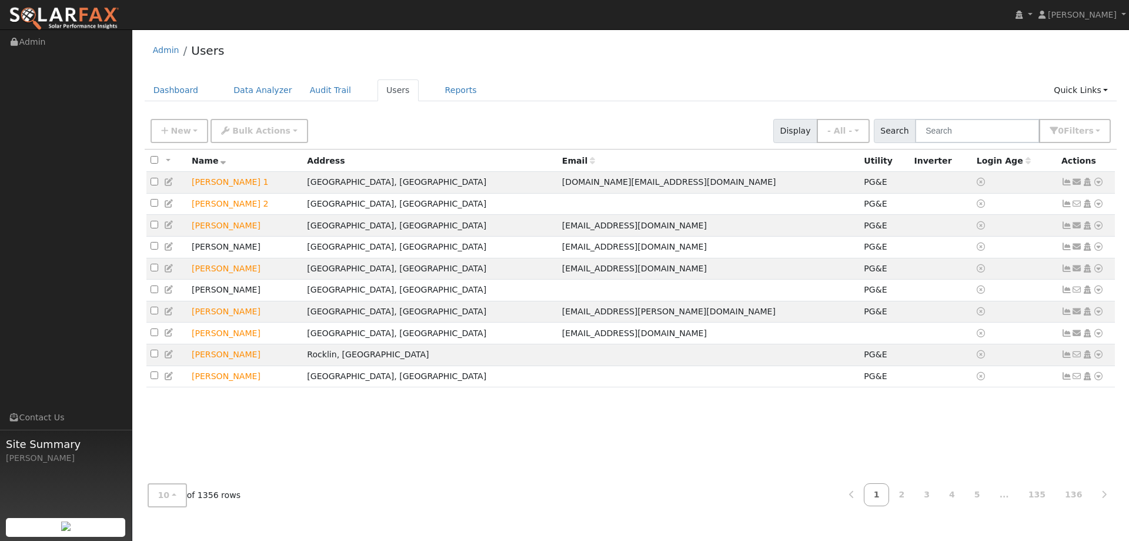
click at [129, 96] on ul "Navigation Admin Links Contact Us Site Summary [PERSON_NAME][GEOGRAPHIC_DATA]" at bounding box center [66, 300] width 132 height 541
click at [176, 94] on link "Dashboard" at bounding box center [176, 90] width 63 height 22
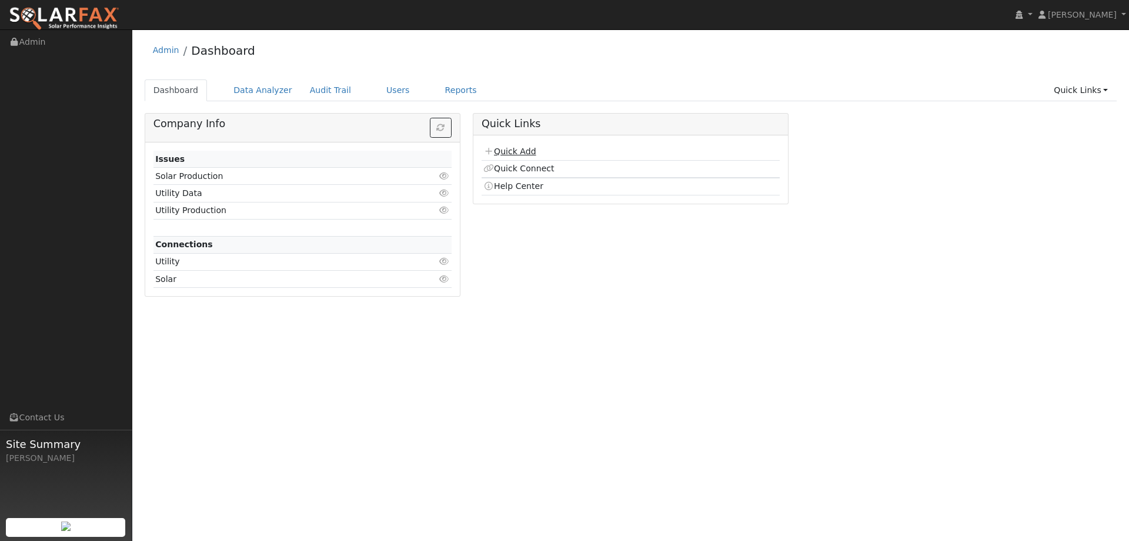
click at [524, 151] on link "Quick Add" at bounding box center [510, 150] width 52 height 9
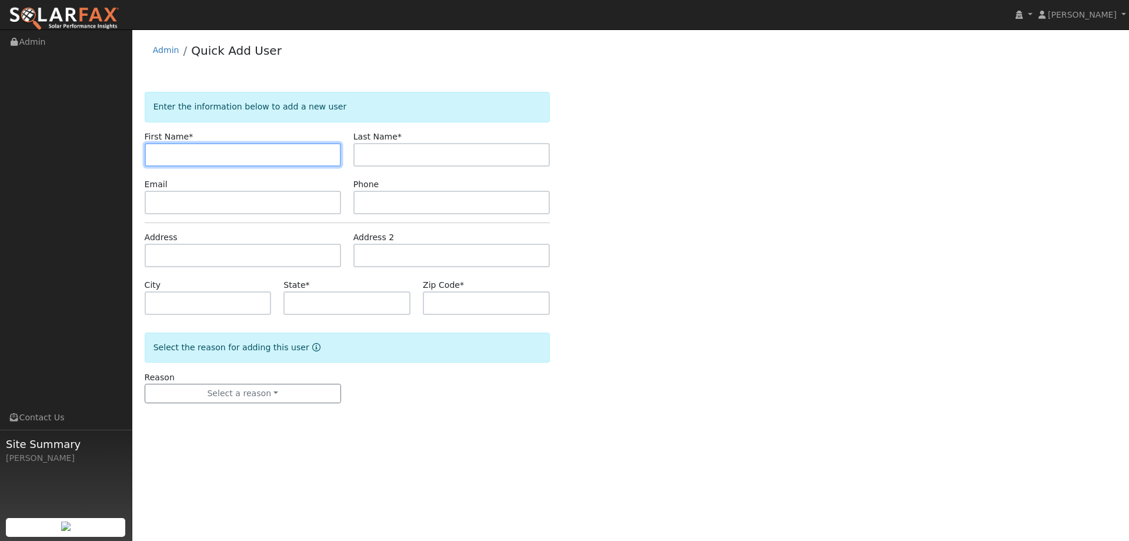
click at [156, 159] on input "text" at bounding box center [243, 155] width 196 height 24
paste input "Ingrid"
click at [157, 154] on input "Ingrid" at bounding box center [243, 155] width 196 height 24
type input "Ingrid"
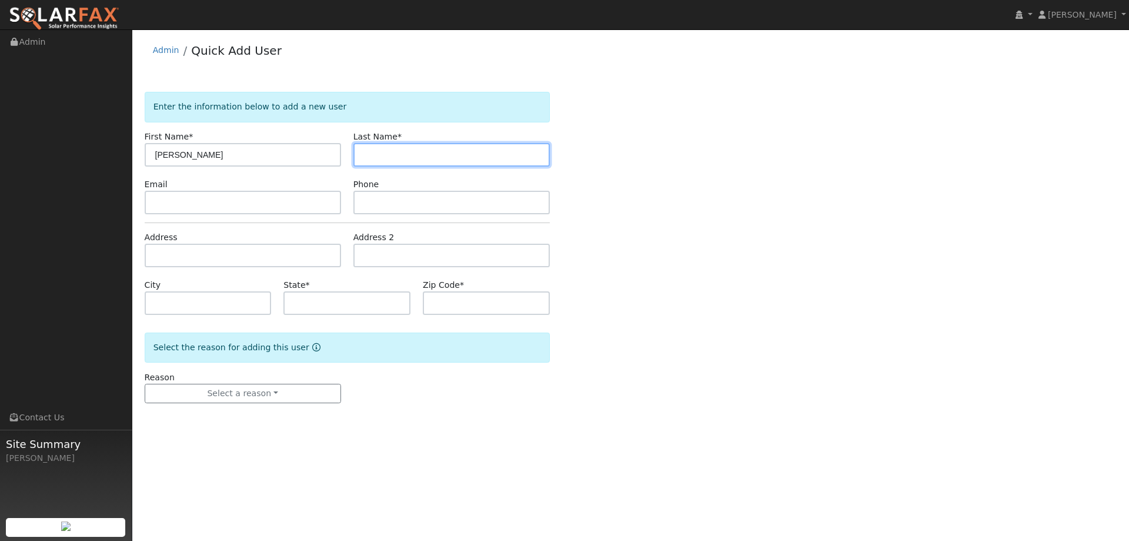
click at [404, 149] on input "text" at bounding box center [452, 155] width 196 height 24
drag, startPoint x: 368, startPoint y: 162, endPoint x: 372, endPoint y: 154, distance: 9.5
click at [369, 158] on input "text" at bounding box center [452, 155] width 196 height 24
paste input "Ramos"
click at [365, 155] on input "Ramos" at bounding box center [452, 155] width 196 height 24
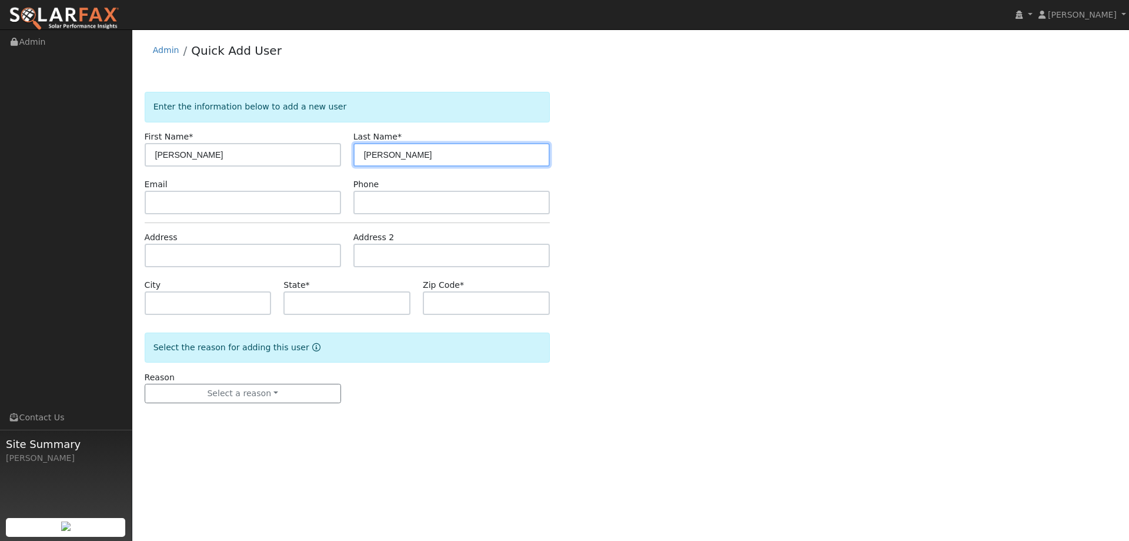
type input "Ramos"
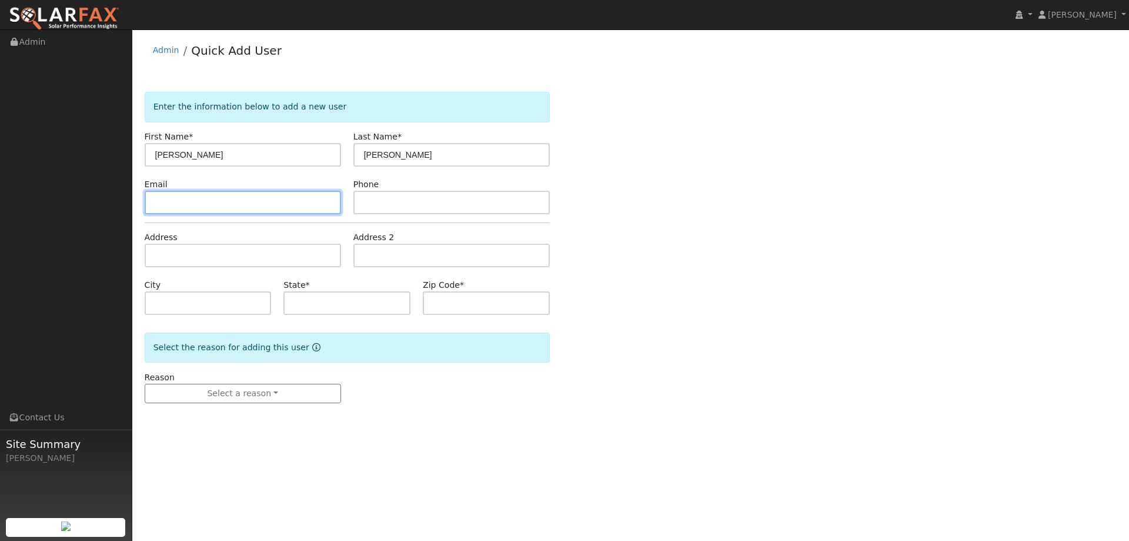
click at [282, 205] on input "text" at bounding box center [243, 203] width 196 height 24
click at [176, 205] on input "text" at bounding box center [243, 203] width 196 height 24
paste input "ingridramos@hotmail.com"
type input "ingridramos@hotmail.com"
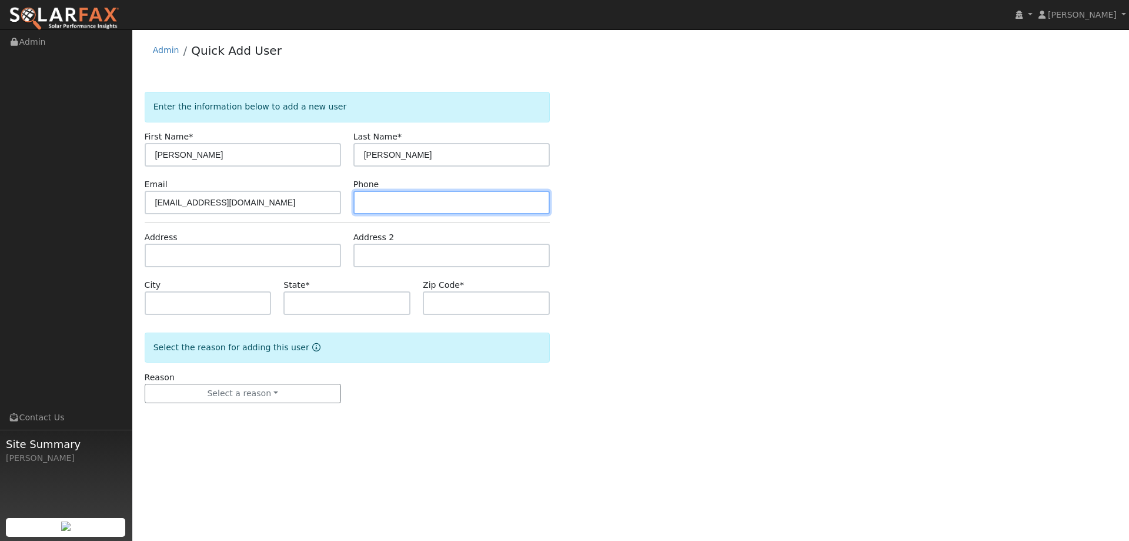
click at [388, 208] on input "text" at bounding box center [452, 203] width 196 height 24
click at [378, 201] on input "text" at bounding box center [452, 203] width 196 height 24
paste input "(203) 559-9849"
type input "(203) 559-9849"
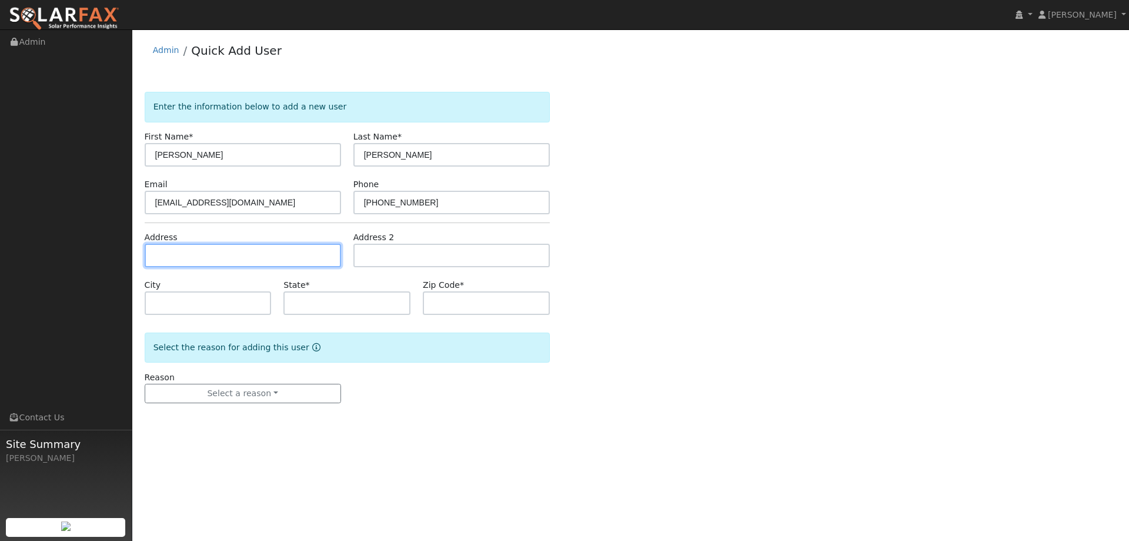
click at [229, 252] on input "text" at bounding box center [243, 256] width 196 height 24
click at [156, 257] on input "text" at bounding box center [243, 256] width 196 height 24
paste input "265 Ivy Place"
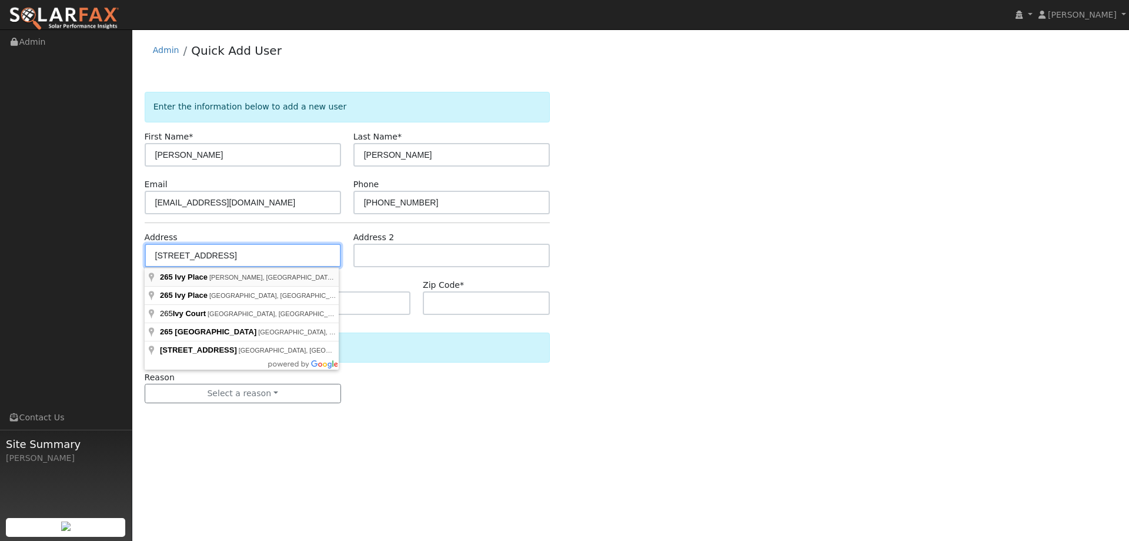
type input "265 Ivy Place"
type input "Orinda"
type input "CA"
type input "94563"
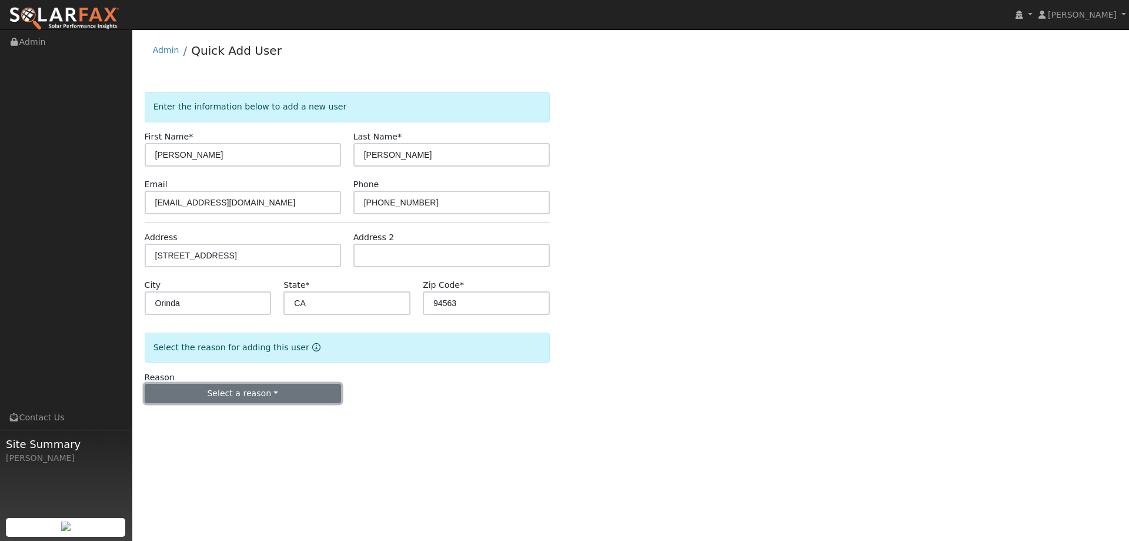
click at [265, 392] on button "Select a reason" at bounding box center [243, 394] width 196 height 20
click at [235, 419] on link "New lead" at bounding box center [210, 417] width 130 height 16
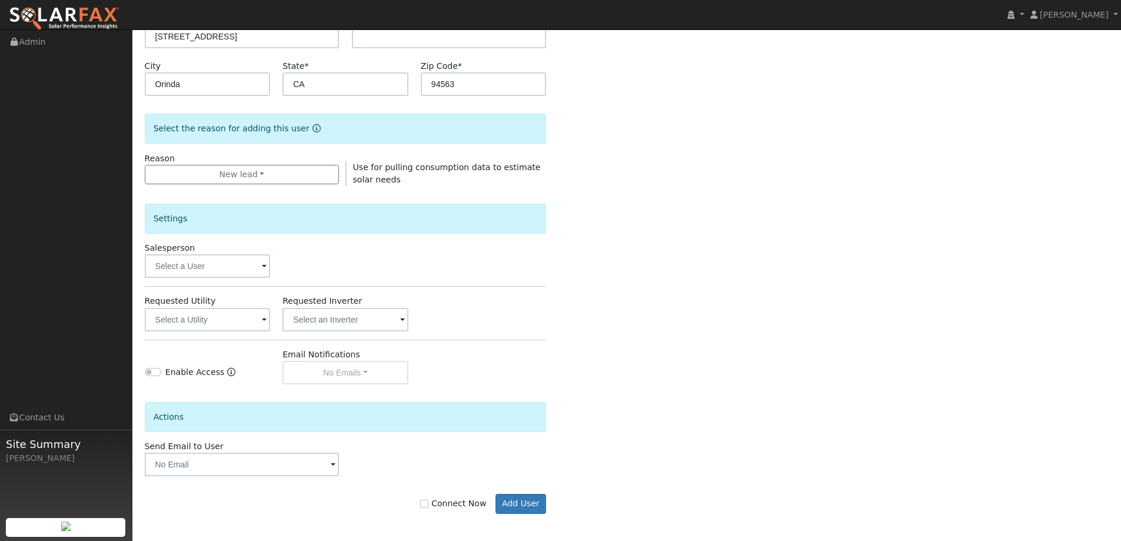
scroll to position [221, 0]
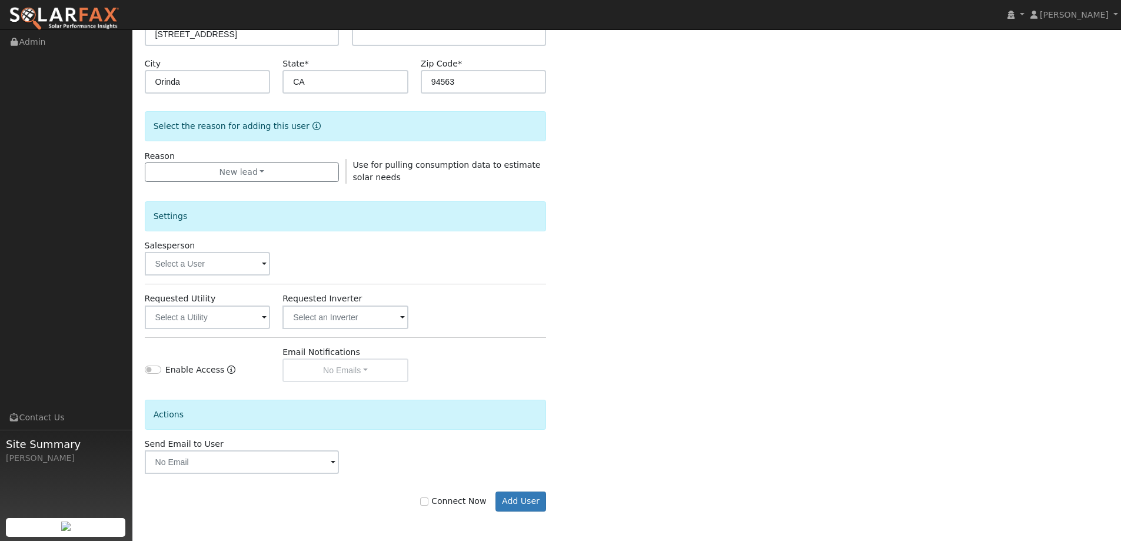
click at [262, 264] on span at bounding box center [264, 265] width 5 height 14
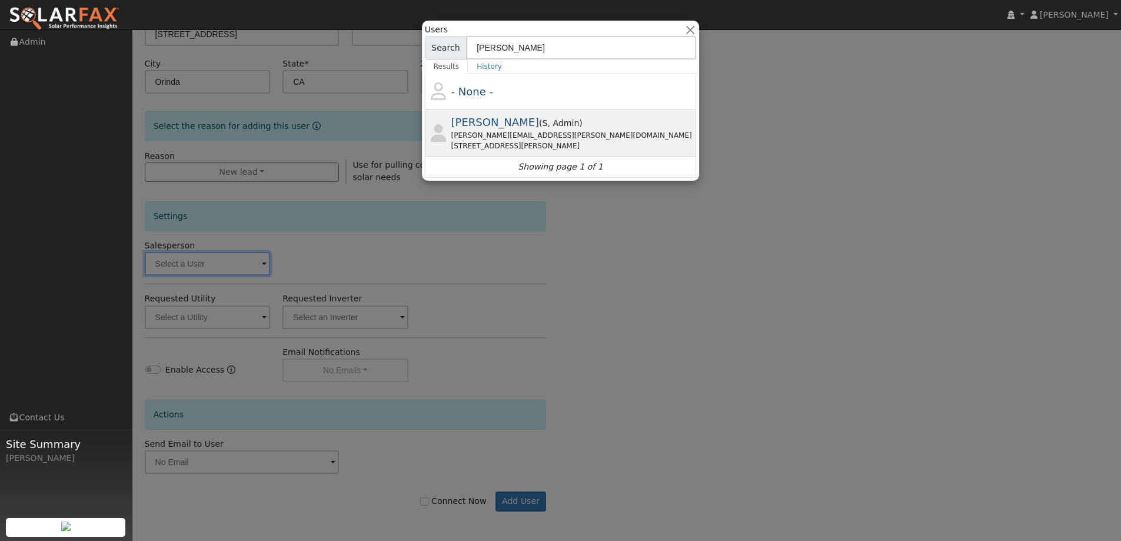
type input "tim"
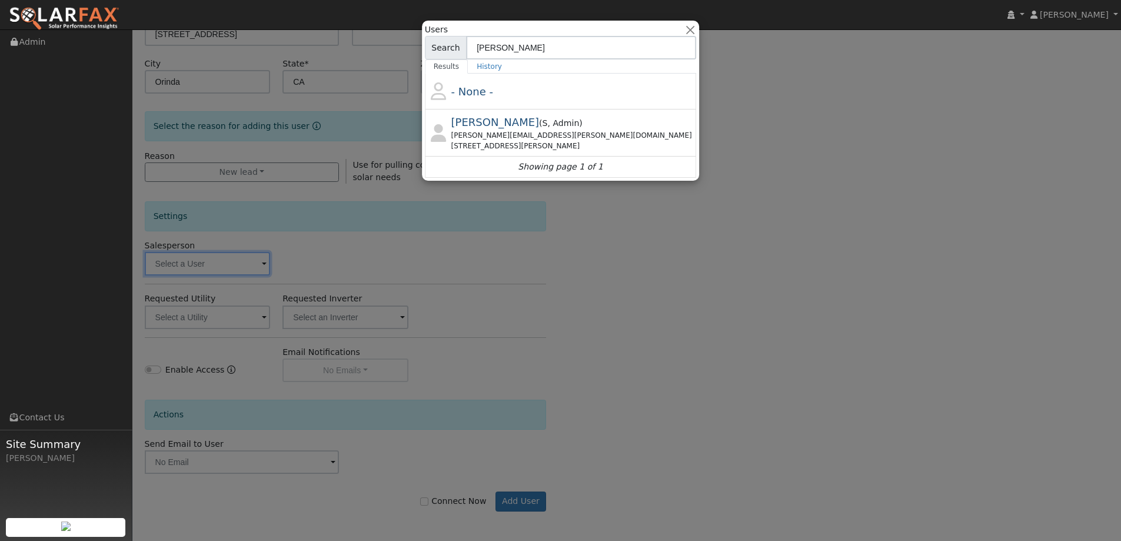
click at [559, 125] on div "Tim Tedder ( S , Admin ) tim.tedder@ambrosesolar.com 2835 Allan Ave, West Sacra…" at bounding box center [572, 132] width 243 height 37
type input "Tim Tedder"
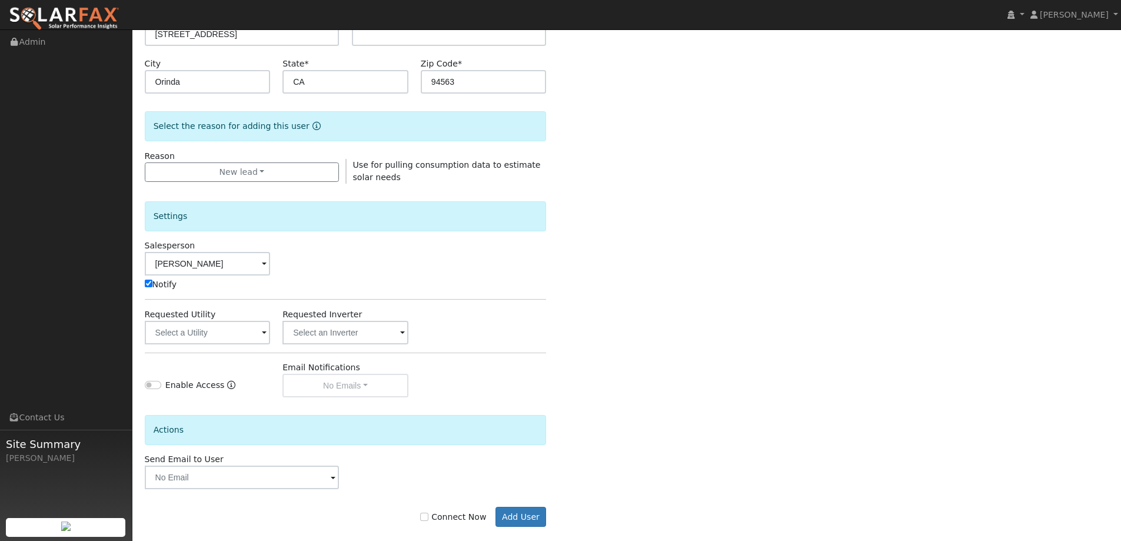
drag, startPoint x: 225, startPoint y: 319, endPoint x: 229, endPoint y: 328, distance: 10.3
click at [226, 324] on div "Requested Utility" at bounding box center [207, 326] width 138 height 36
click at [230, 332] on input "text" at bounding box center [208, 333] width 126 height 24
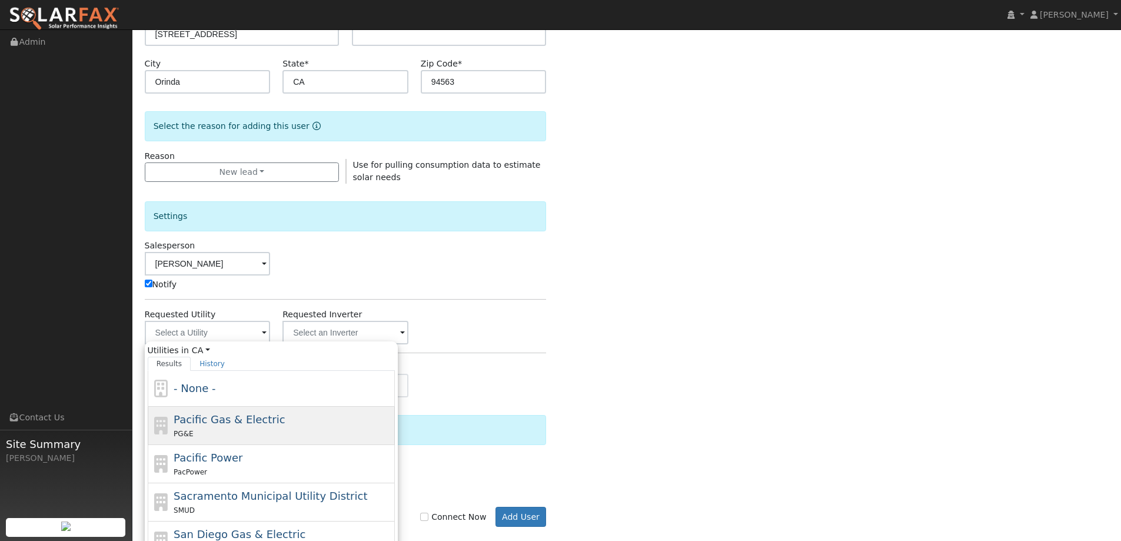
click at [251, 421] on span "Pacific Gas & Electric" at bounding box center [229, 419] width 111 height 12
type input "Pacific Gas & Electric"
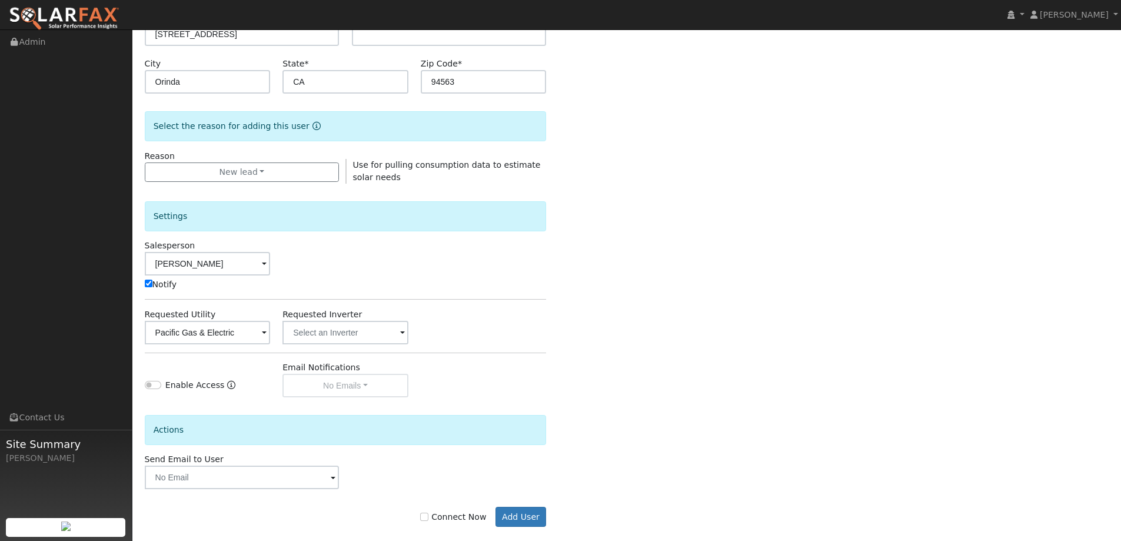
drag, startPoint x: 429, startPoint y: 516, endPoint x: 438, endPoint y: 521, distance: 10.5
click at [435, 520] on div "Connect Now Add User" at bounding box center [345, 517] width 414 height 20
click at [428, 518] on input "Connect Now" at bounding box center [424, 516] width 8 height 8
checkbox input "true"
click at [521, 516] on button "Add User" at bounding box center [520, 517] width 51 height 20
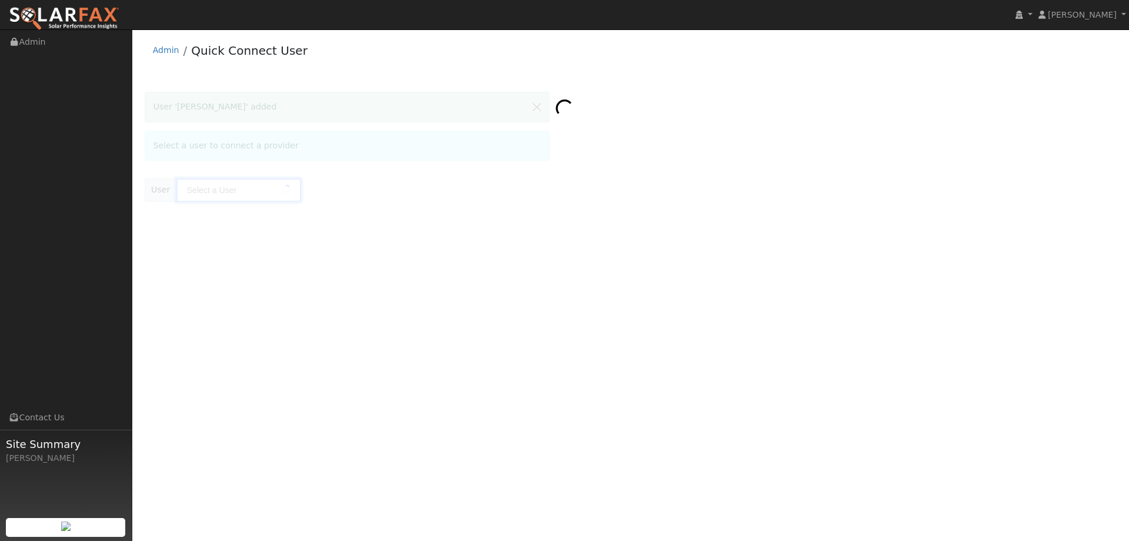
type input "[PERSON_NAME]"
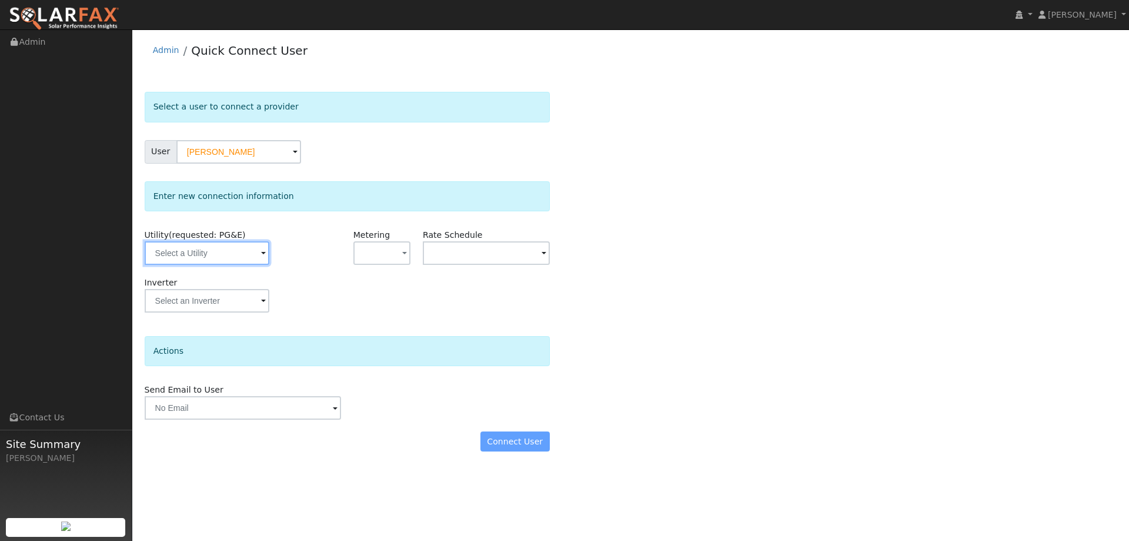
click at [218, 256] on input "text" at bounding box center [207, 253] width 125 height 24
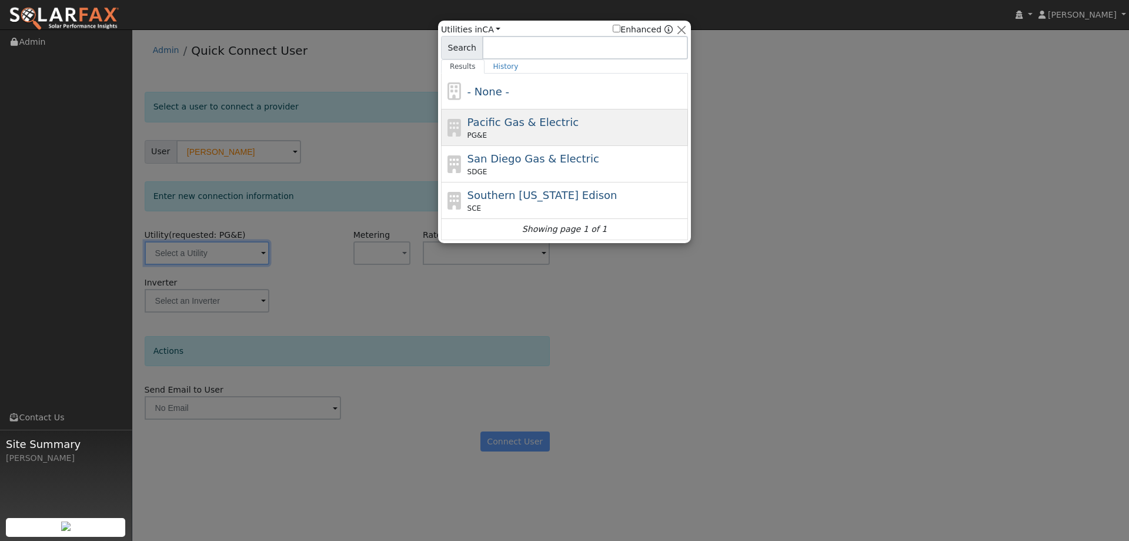
click at [527, 126] on span "Pacific Gas & Electric" at bounding box center [523, 122] width 111 height 12
type input "PG&E"
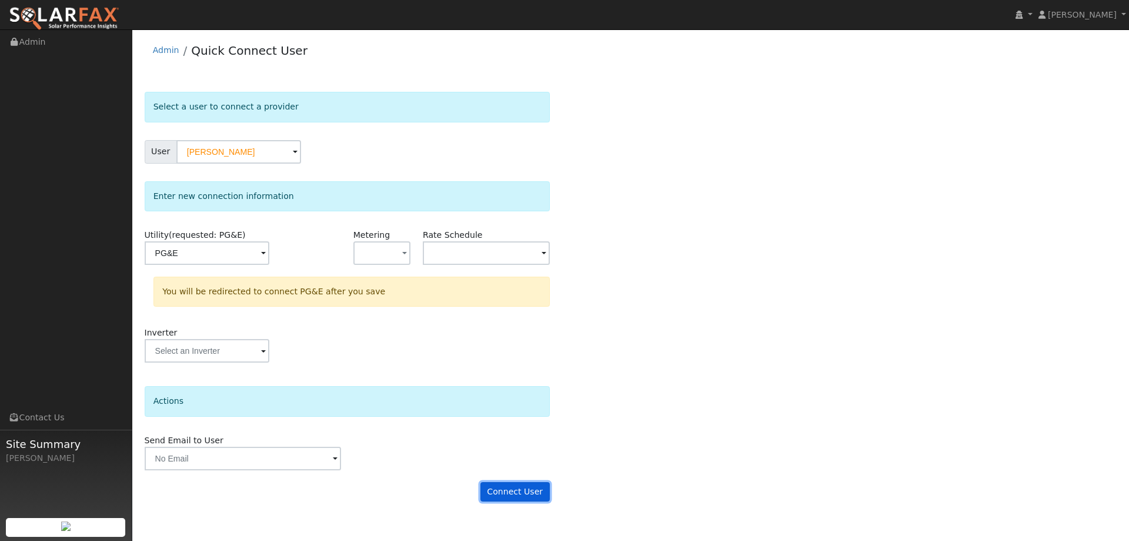
click at [508, 495] on button "Connect User" at bounding box center [515, 492] width 69 height 20
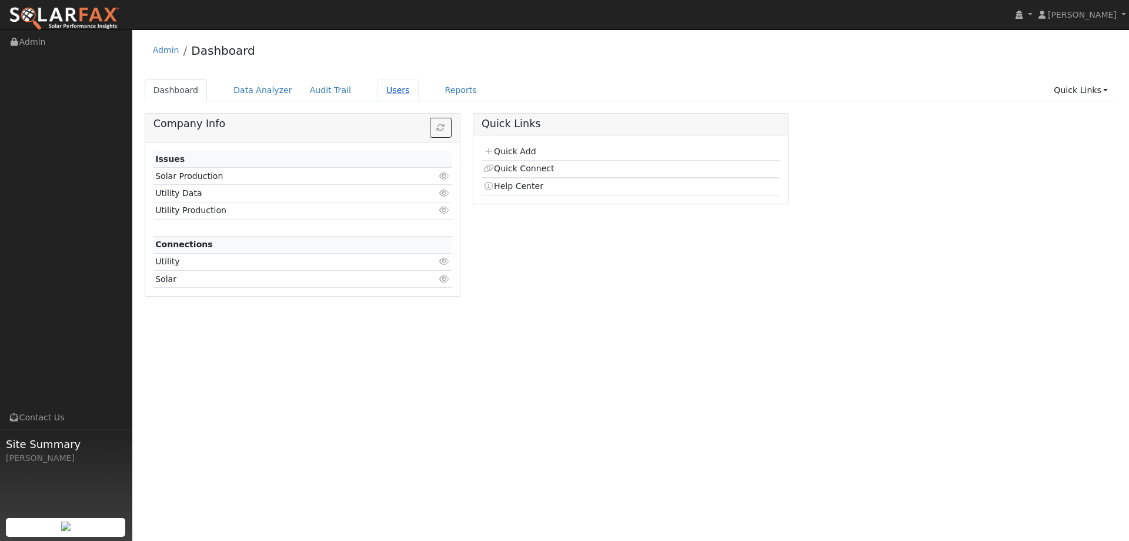
click at [378, 98] on link "Users" at bounding box center [398, 90] width 41 height 22
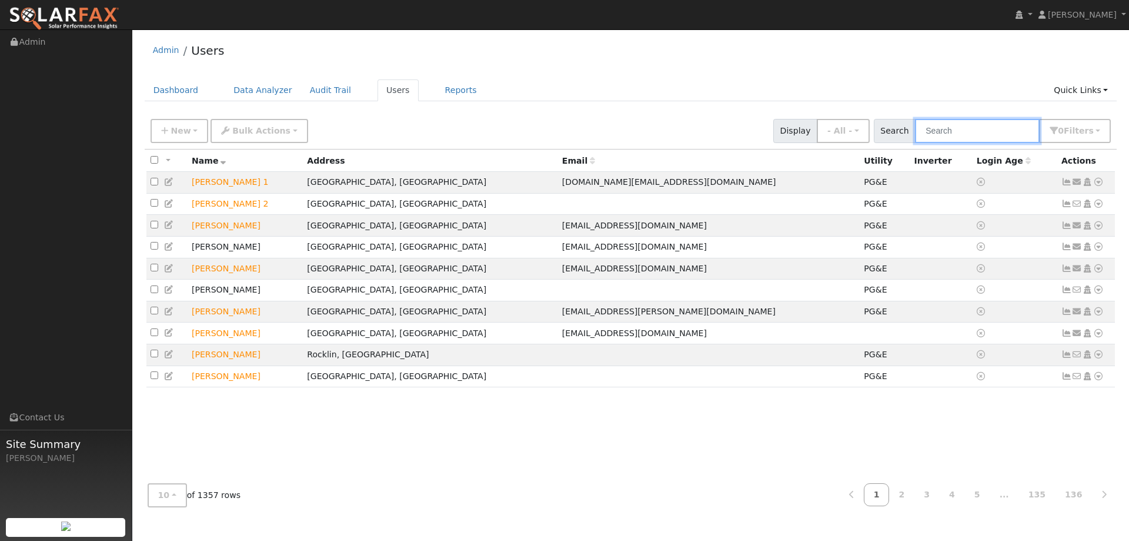
click at [972, 132] on input "text" at bounding box center [977, 131] width 125 height 24
click at [965, 132] on input "text" at bounding box center [977, 131] width 125 height 24
paste input "Ingrid Ramos"
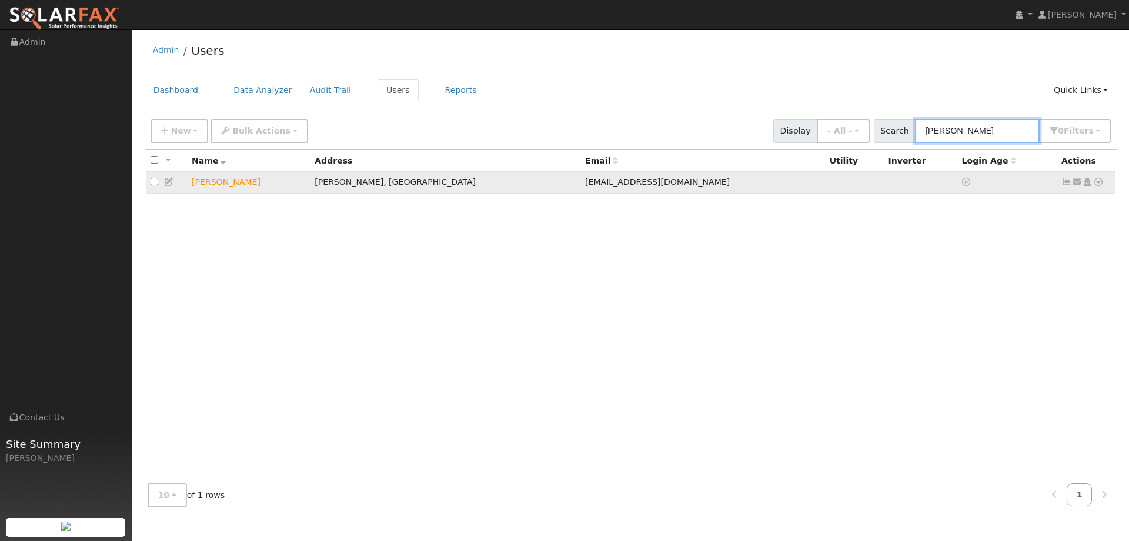
type input "Ingrid Ramos"
click at [1102, 186] on icon at bounding box center [1099, 182] width 11 height 8
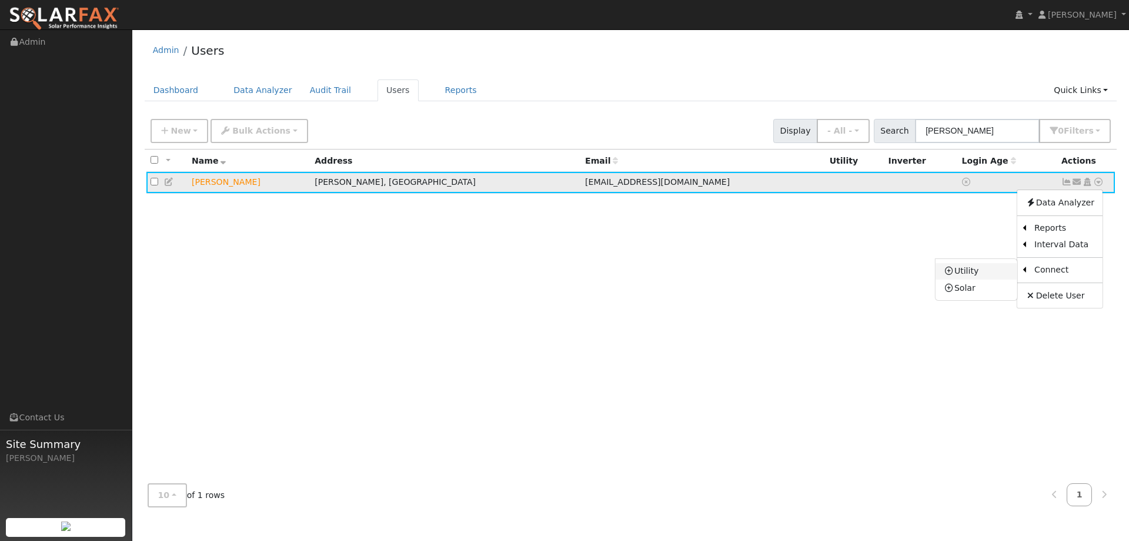
click at [982, 278] on link "Utility" at bounding box center [977, 271] width 82 height 16
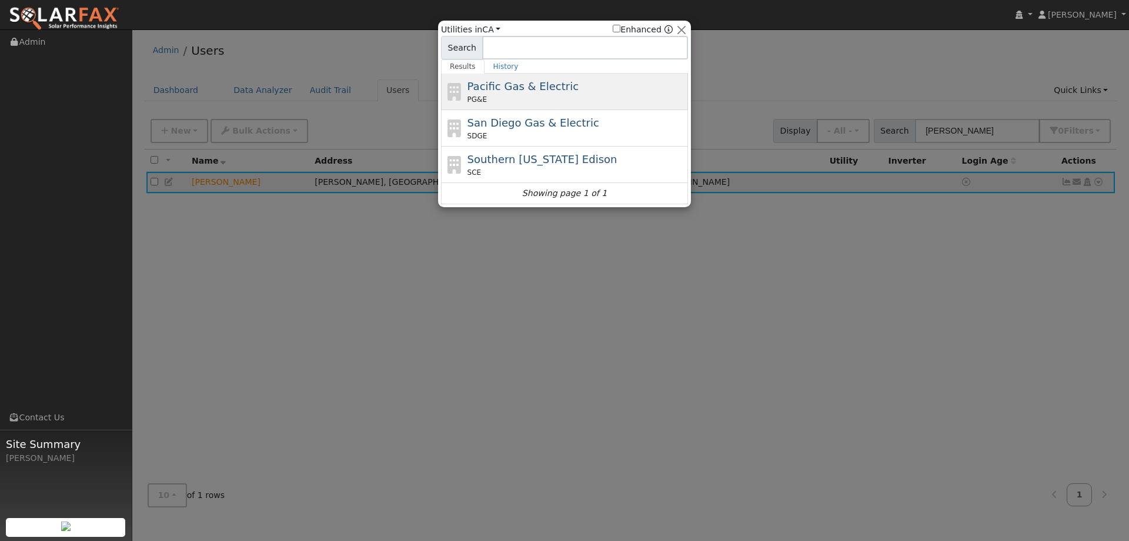
click at [503, 90] on span "Pacific Gas & Electric" at bounding box center [523, 86] width 111 height 12
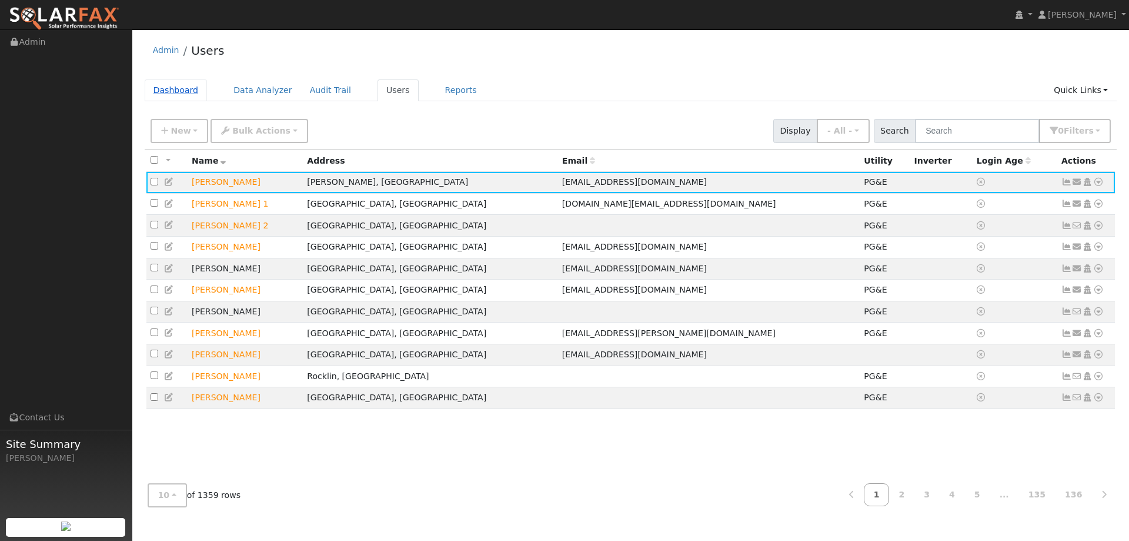
click at [174, 86] on link "Dashboard" at bounding box center [176, 90] width 63 height 22
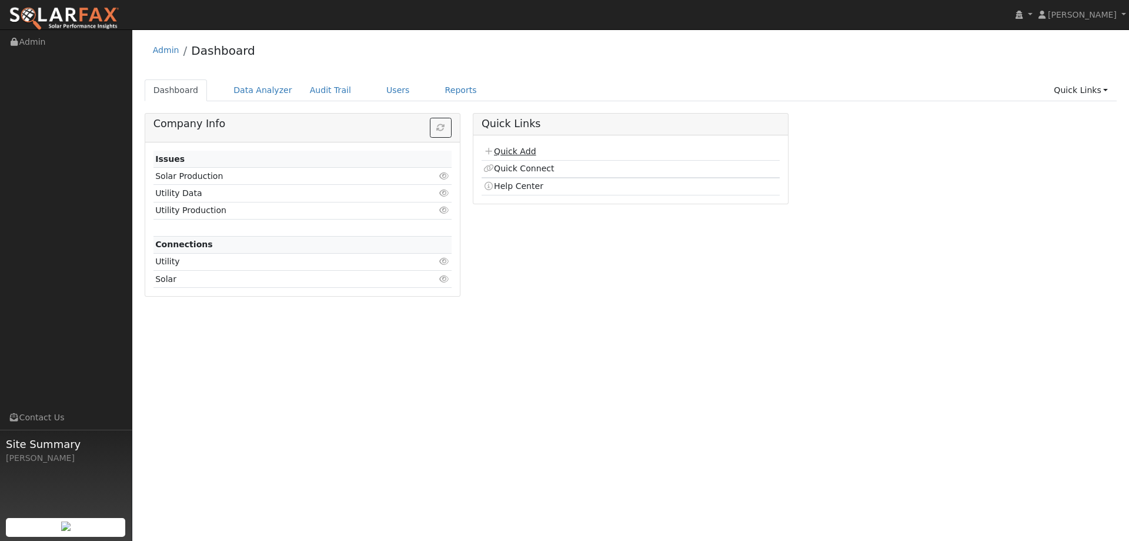
click at [528, 149] on link "Quick Add" at bounding box center [510, 150] width 52 height 9
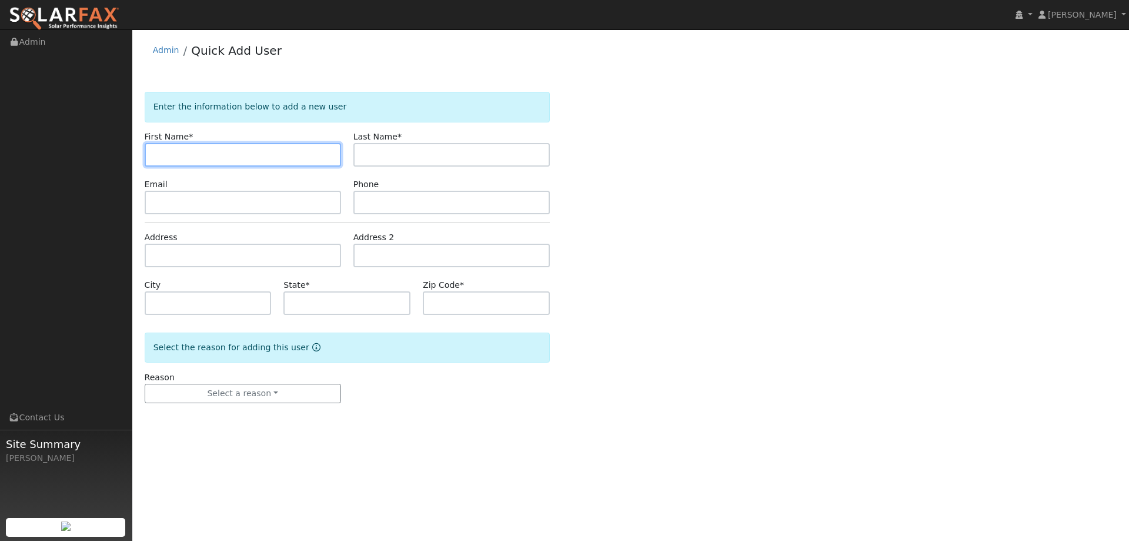
click at [179, 156] on input "text" at bounding box center [243, 155] width 196 height 24
paste input "[PERSON_NAME]"
click at [155, 155] on input "[PERSON_NAME]" at bounding box center [243, 155] width 196 height 24
type input "[PERSON_NAME]"
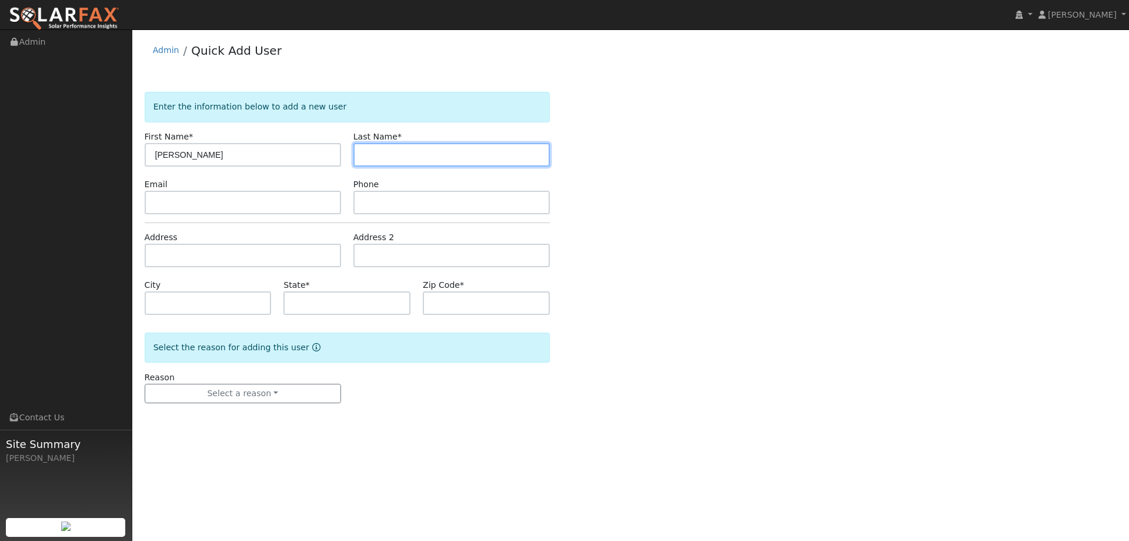
click at [389, 158] on input "text" at bounding box center [452, 155] width 196 height 24
click at [388, 156] on input "text" at bounding box center [452, 155] width 196 height 24
paste input "Magalski"
click at [364, 159] on input "Magalski" at bounding box center [452, 155] width 196 height 24
type input "Magalski"
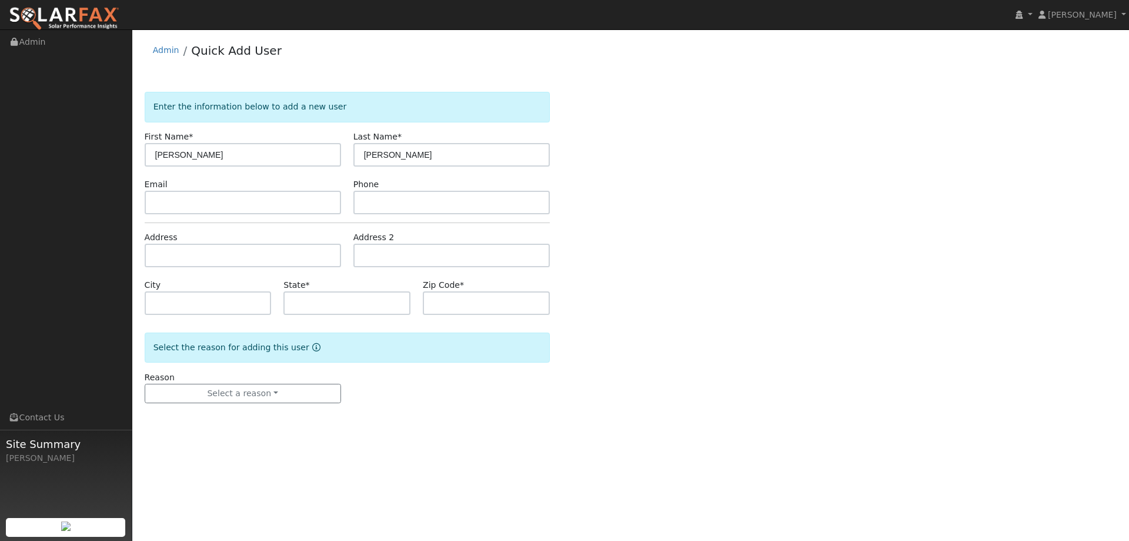
click at [315, 215] on form "Enter the information below to add a new user First Name * Rick Last Name * Mag…" at bounding box center [347, 259] width 405 height 335
click at [306, 206] on input "text" at bounding box center [243, 203] width 196 height 24
click at [156, 203] on input "text" at bounding box center [243, 203] width 196 height 24
paste input "ramram60@sbcglobal.net"
click at [157, 206] on input "ramram60@sbcglobal.net" at bounding box center [243, 203] width 196 height 24
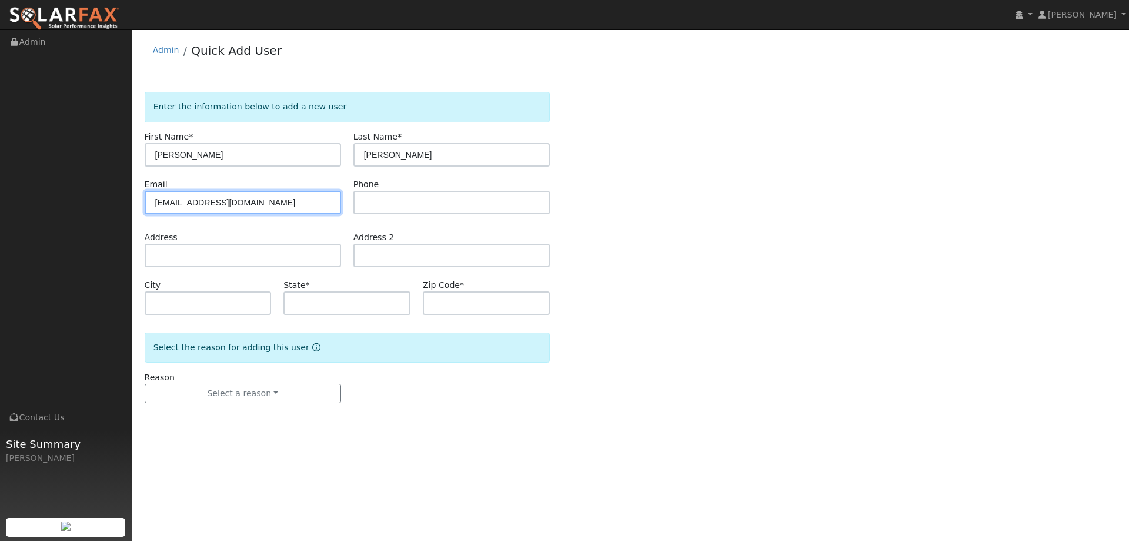
drag, startPoint x: 155, startPoint y: 204, endPoint x: 161, endPoint y: 210, distance: 8.7
click at [155, 205] on input "ramram60@sbcglobal.net" at bounding box center [243, 203] width 196 height 24
type input "ramram60@sbcglobal.net"
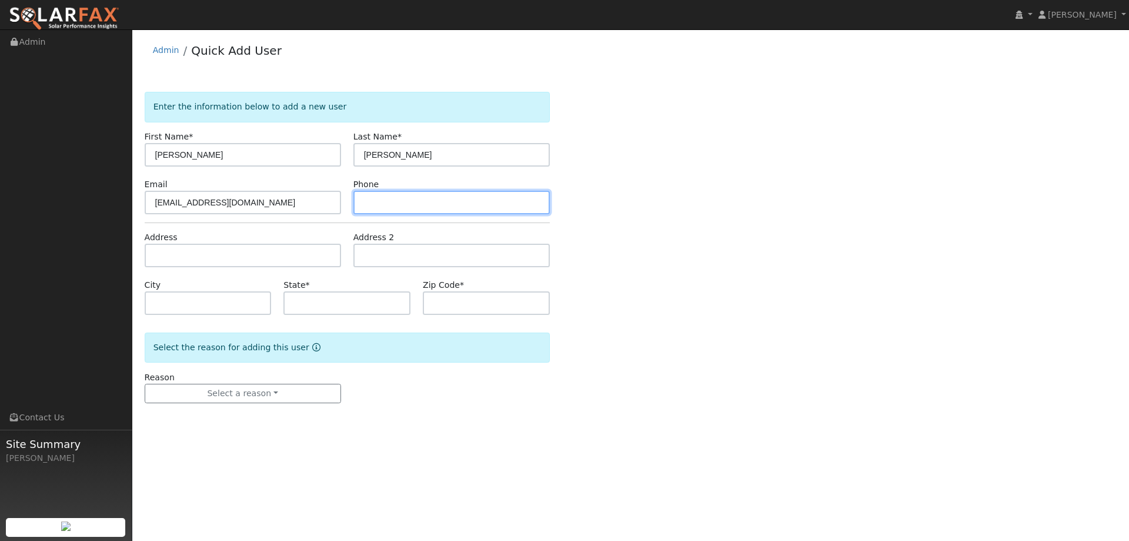
click at [401, 206] on input "text" at bounding box center [452, 203] width 196 height 24
drag, startPoint x: 386, startPoint y: 199, endPoint x: 376, endPoint y: 198, distance: 10.2
click at [385, 199] on input "text" at bounding box center [452, 203] width 196 height 24
paste input "(707) 330-7867"
type input "(707) 330-7867"
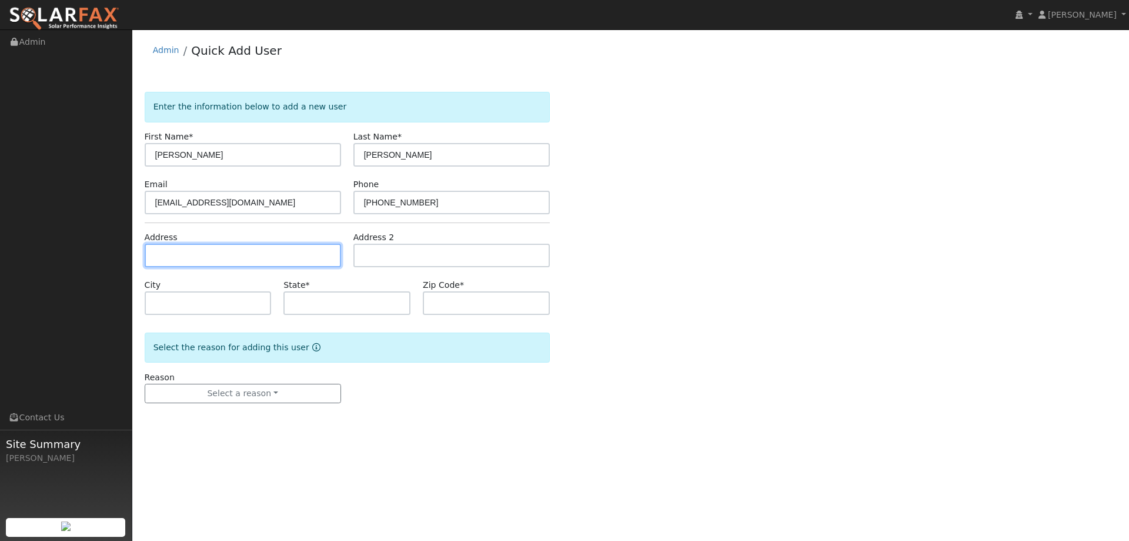
click at [239, 259] on input "text" at bounding box center [243, 256] width 196 height 24
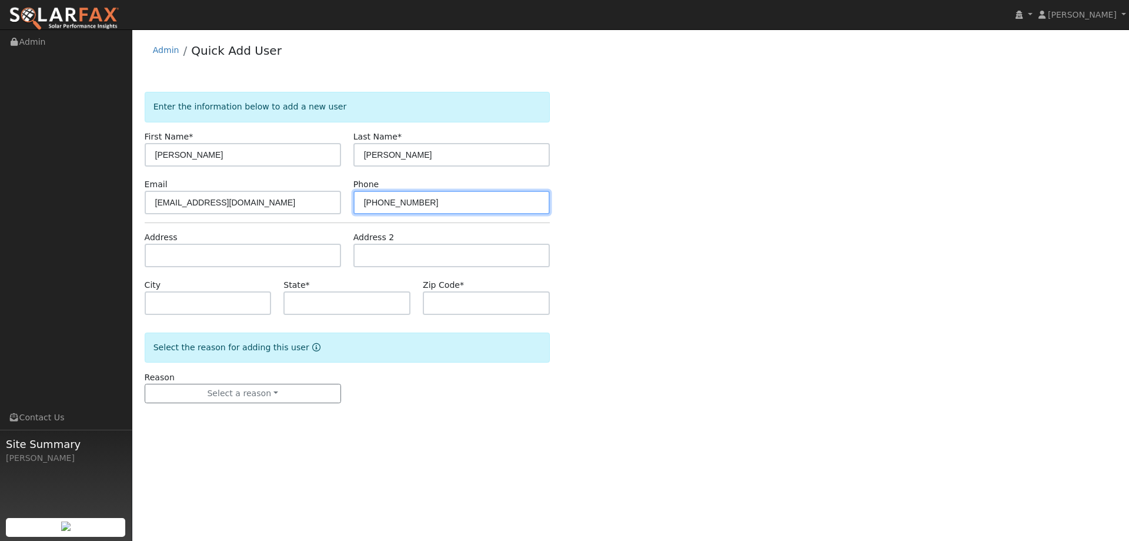
click at [365, 206] on input "(707) 330-7867" at bounding box center [452, 203] width 196 height 24
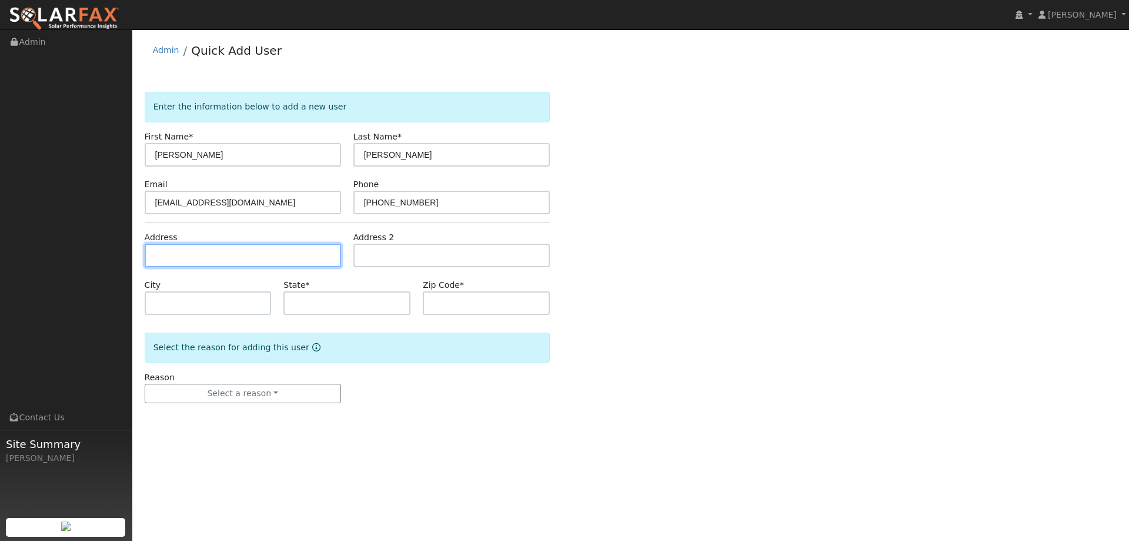
click at [201, 262] on input "text" at bounding box center [243, 256] width 196 height 24
click at [191, 251] on input "text" at bounding box center [243, 256] width 196 height 24
paste input "637 Ithica Court"
type input "637 Ithica Court"
type input "Vacaville"
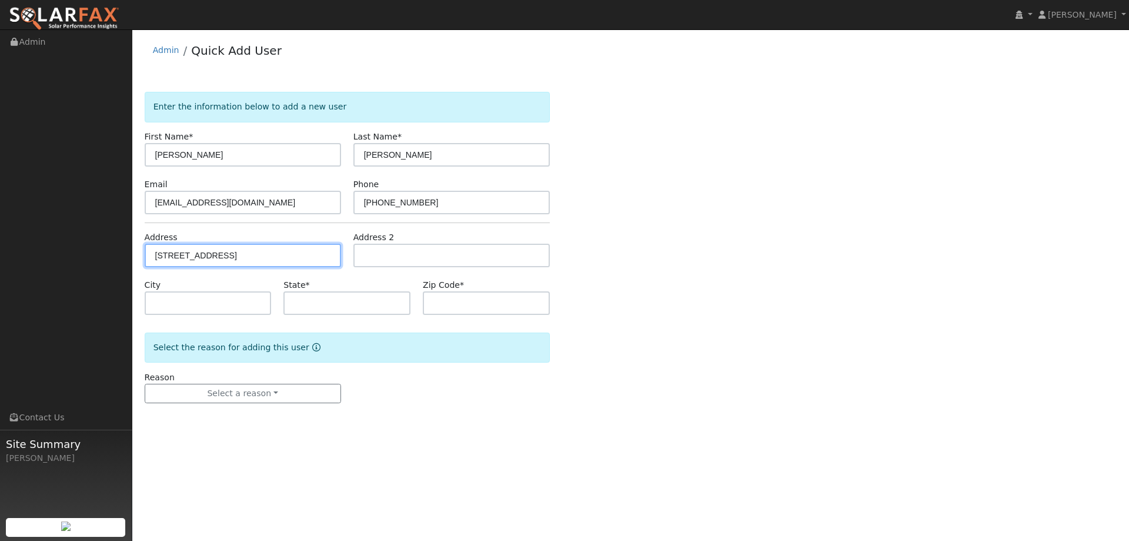
type input "CA"
type input "95687"
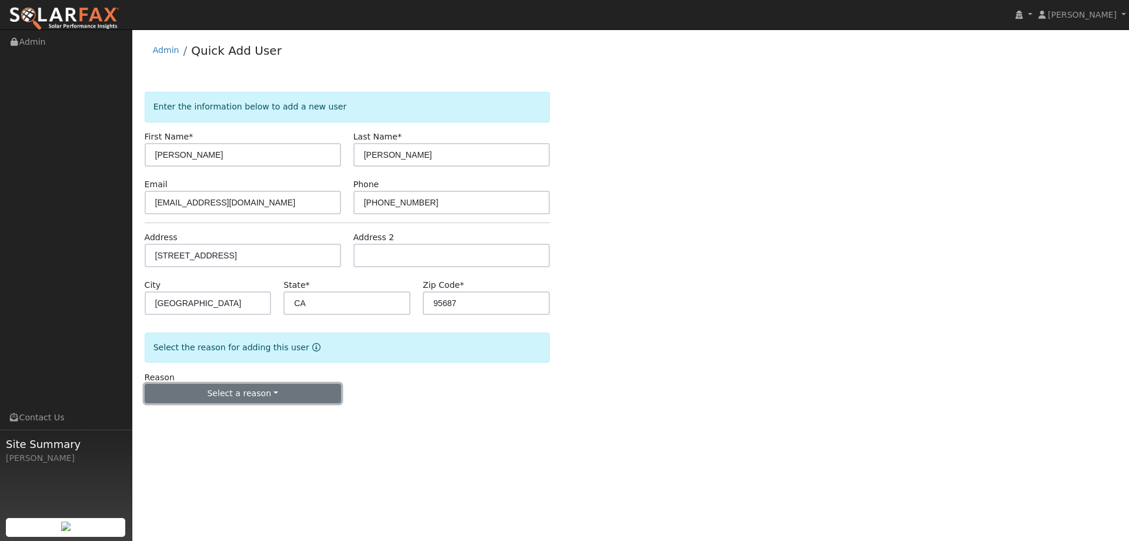
click at [275, 398] on button "Select a reason" at bounding box center [243, 394] width 196 height 20
click at [211, 419] on link "New lead" at bounding box center [210, 417] width 130 height 16
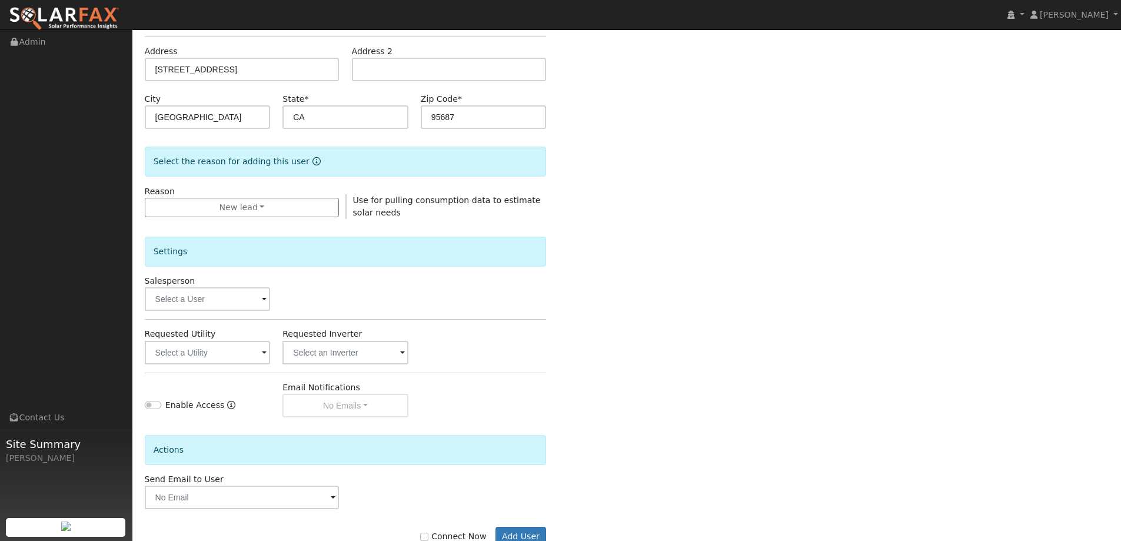
scroll to position [221, 0]
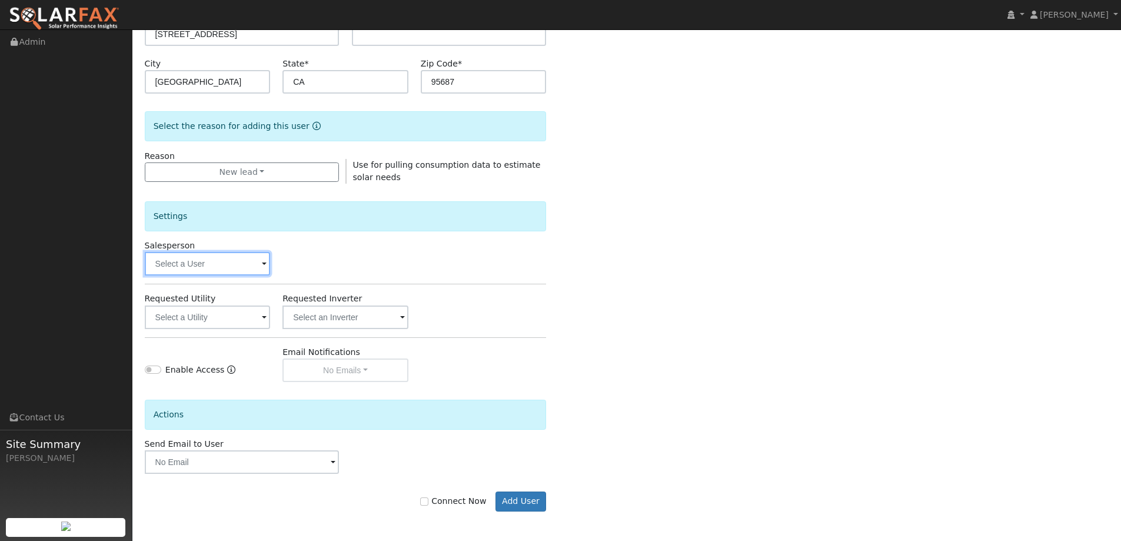
click at [242, 262] on input "text" at bounding box center [208, 264] width 126 height 24
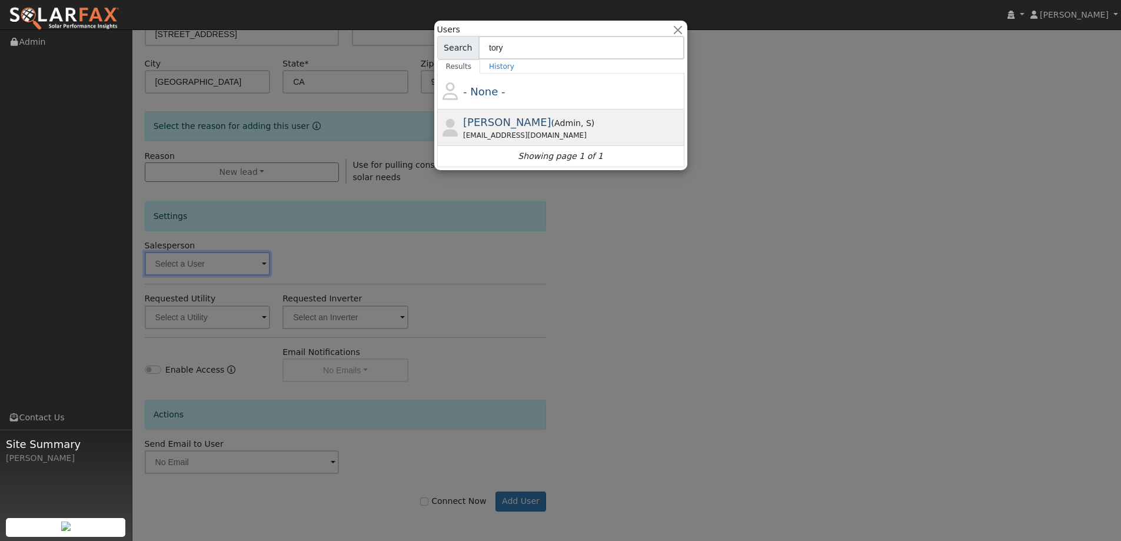
type input "tory"
click at [577, 123] on div "Tory Kelly ( Admin , S ) Tory@ambrosesolar.com" at bounding box center [572, 127] width 218 height 26
type input "Tory Kelly"
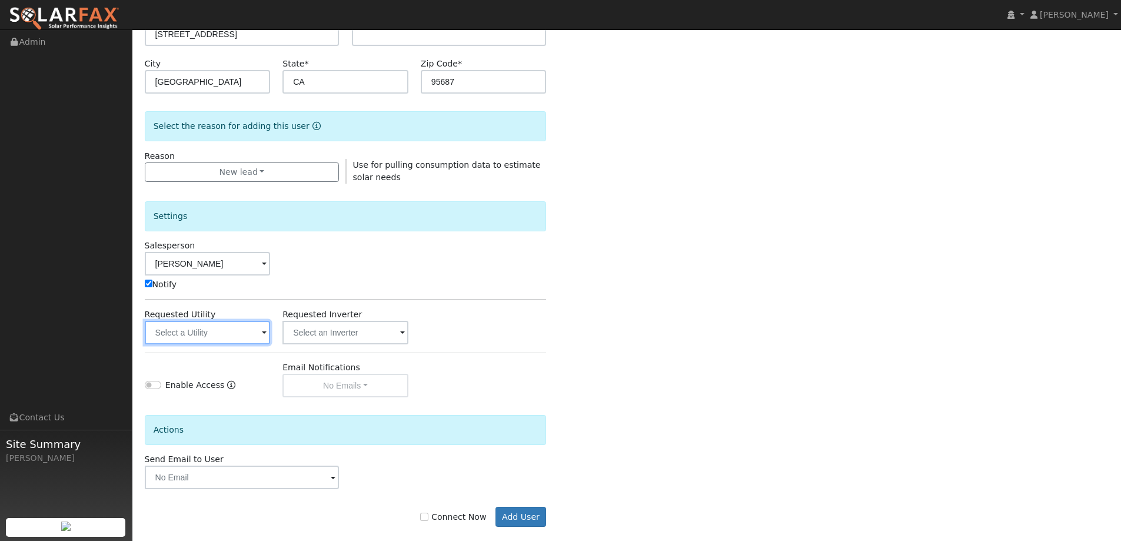
click at [182, 344] on input "text" at bounding box center [208, 333] width 126 height 24
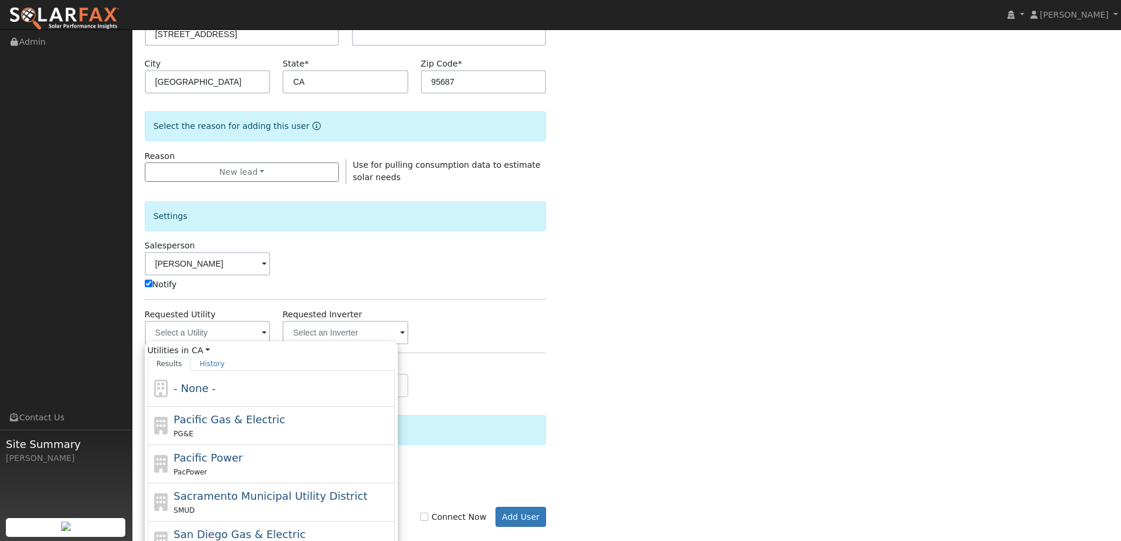
click at [259, 445] on div "Pacific Gas & Electric PG&E" at bounding box center [271, 464] width 247 height 38
type input "Pacific Gas & Electric"
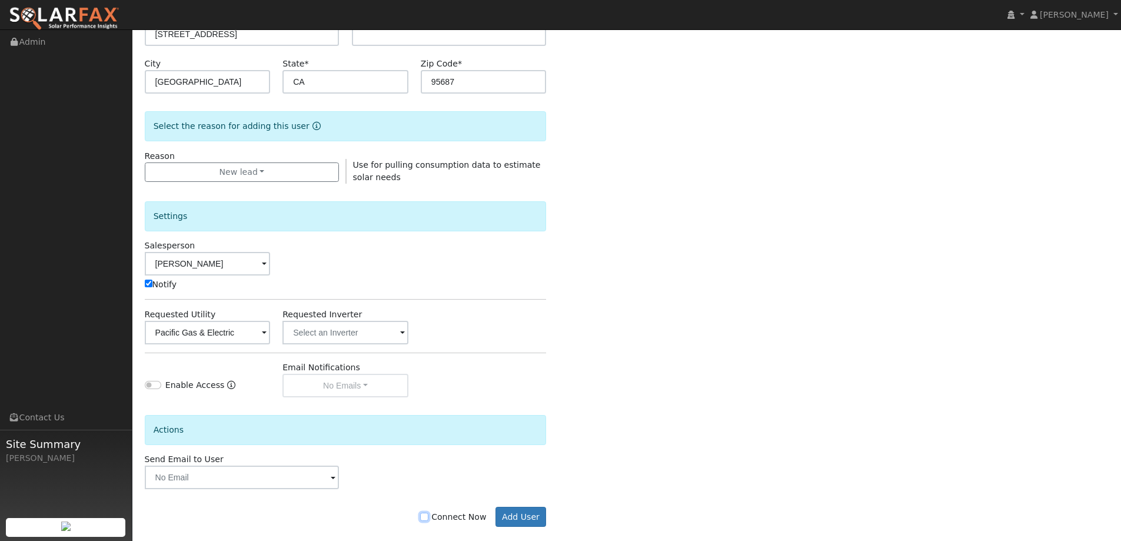
click at [428, 519] on input "Connect Now" at bounding box center [424, 516] width 8 height 8
checkbox input "true"
click at [529, 517] on button "Add User" at bounding box center [520, 517] width 51 height 20
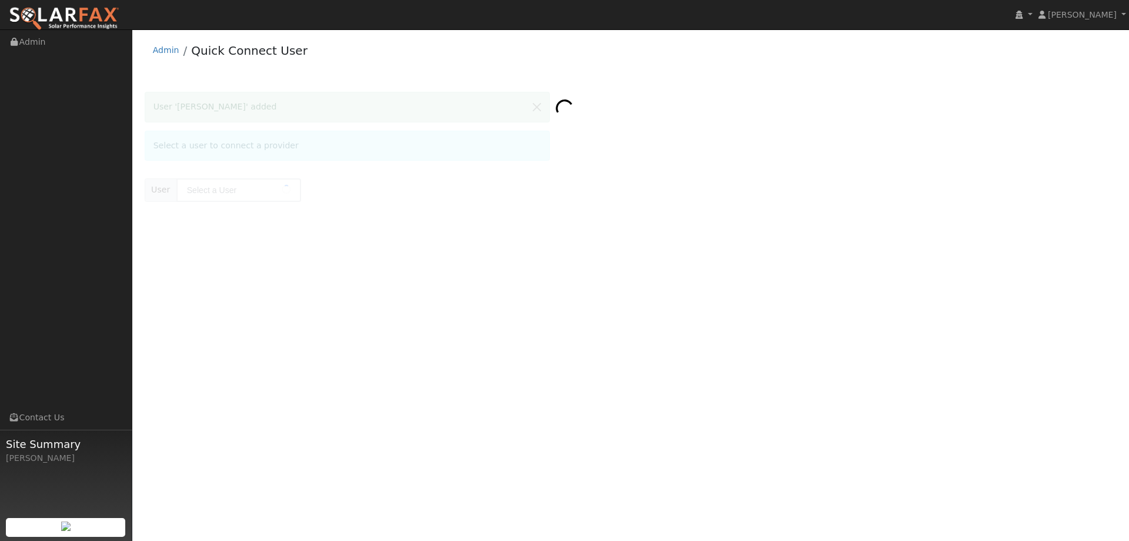
type input "[PERSON_NAME]"
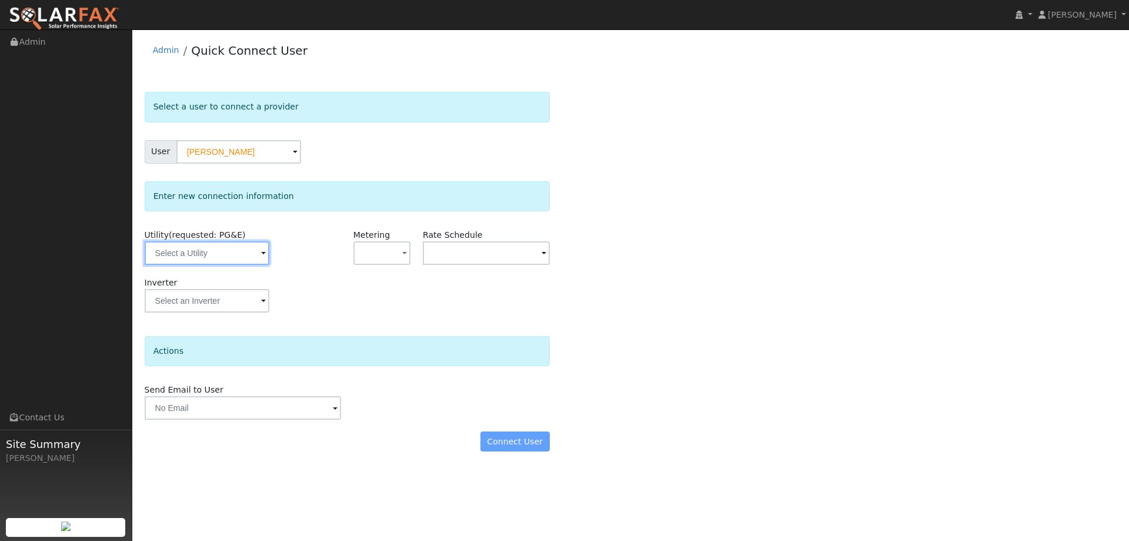
click at [178, 260] on input "text" at bounding box center [207, 253] width 125 height 24
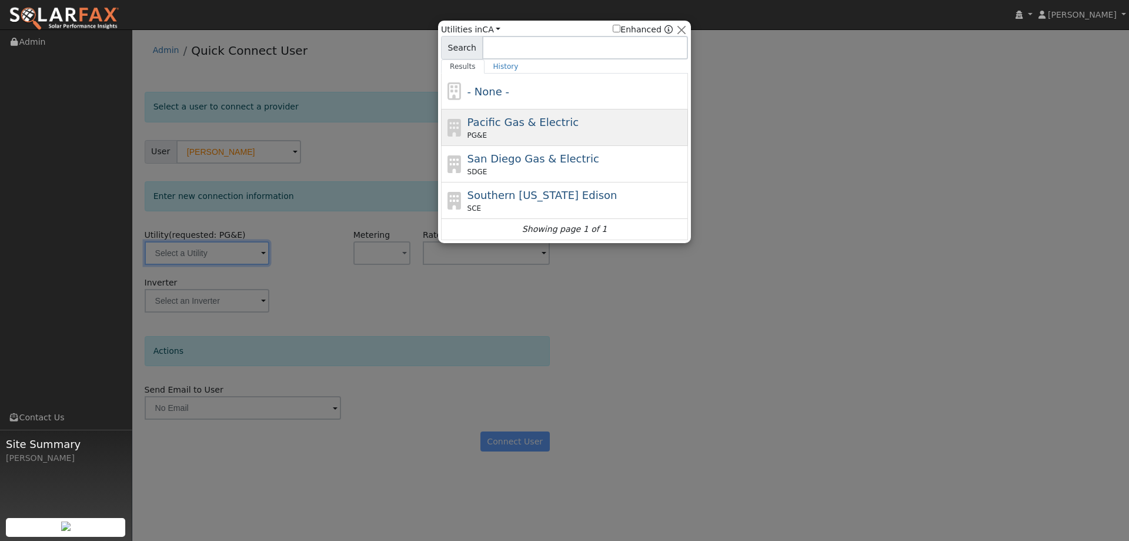
click at [489, 128] on span "Pacific Gas & Electric" at bounding box center [523, 122] width 111 height 12
type input "PG&E"
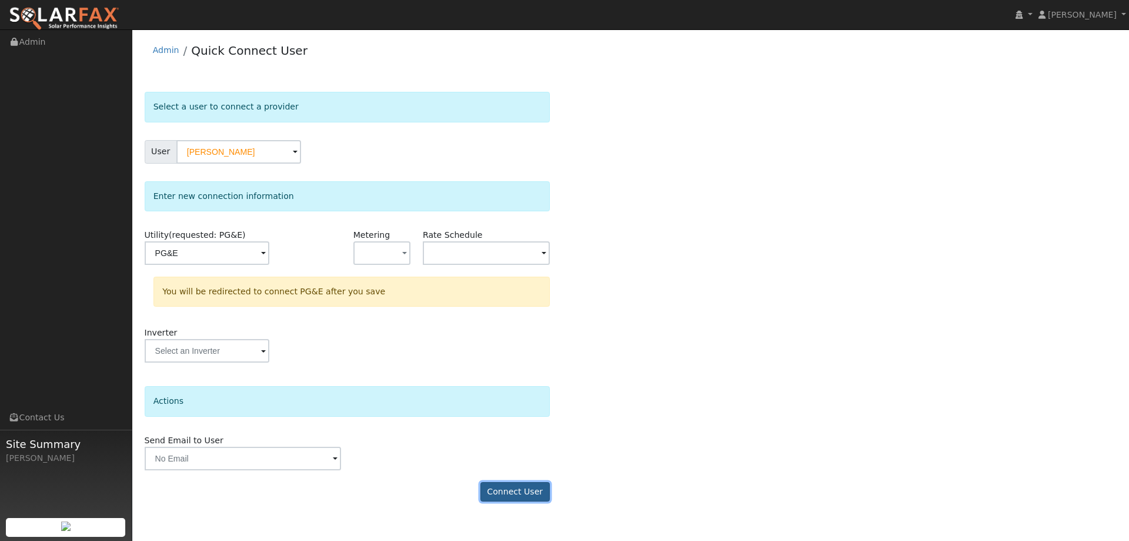
click at [539, 487] on button "Connect User" at bounding box center [515, 492] width 69 height 20
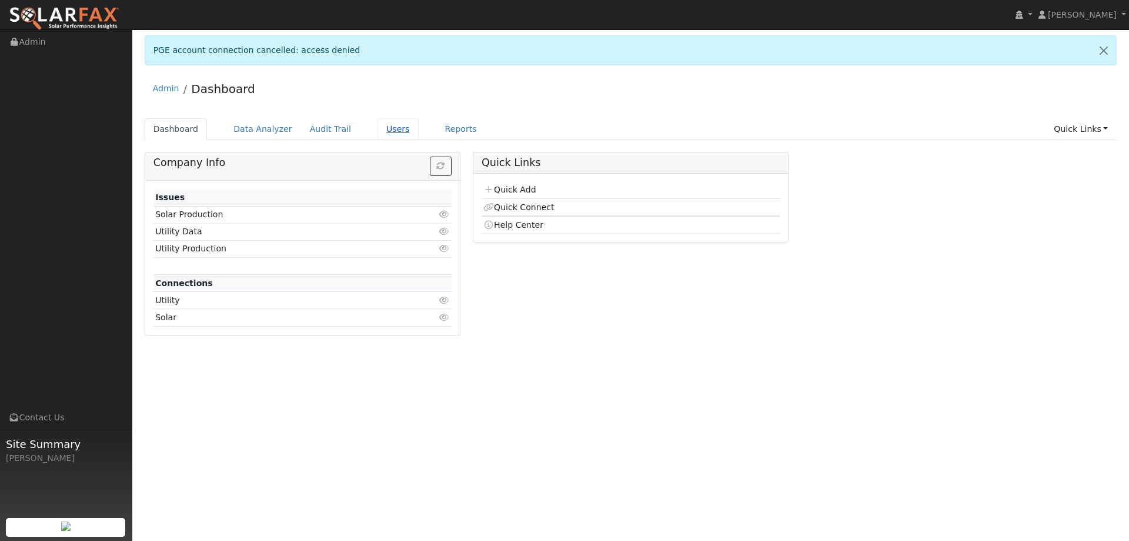
click at [385, 131] on link "Users" at bounding box center [398, 129] width 41 height 22
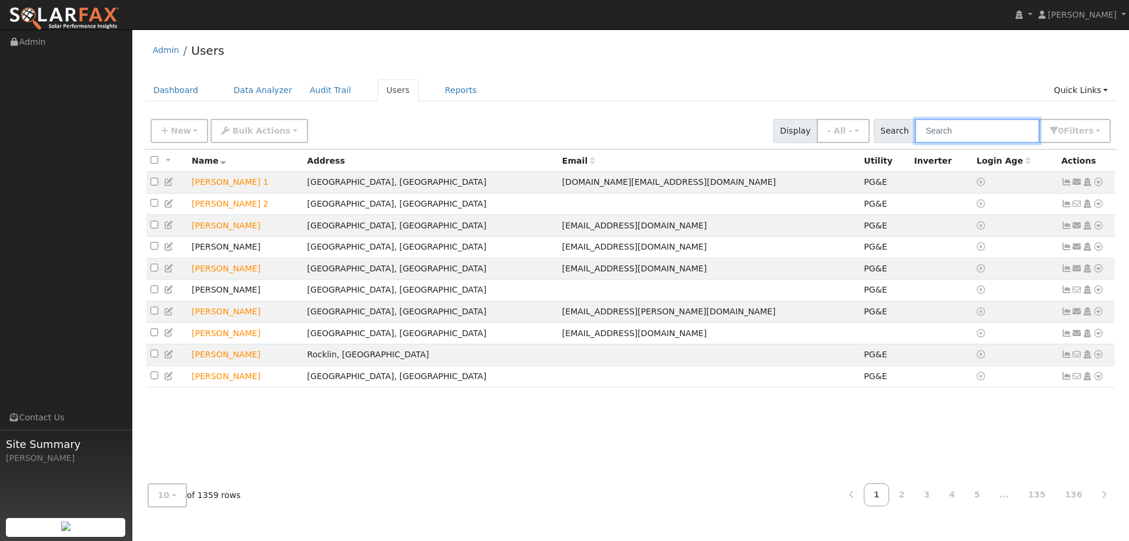
click at [952, 129] on input "text" at bounding box center [977, 131] width 125 height 24
paste input "Rick Magalski"
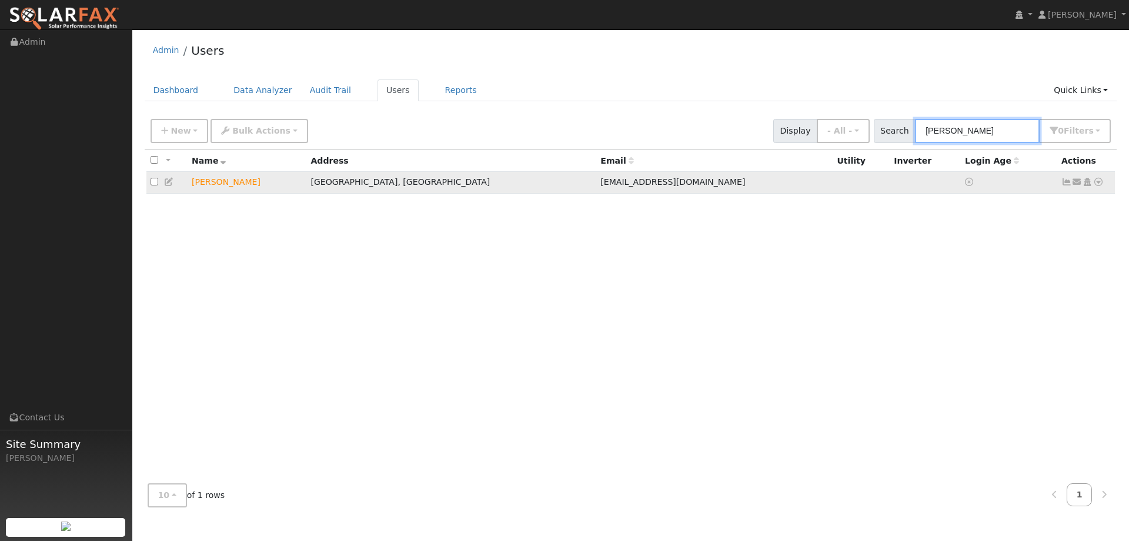
type input "Rick Magalski"
click at [1100, 184] on icon at bounding box center [1099, 182] width 11 height 8
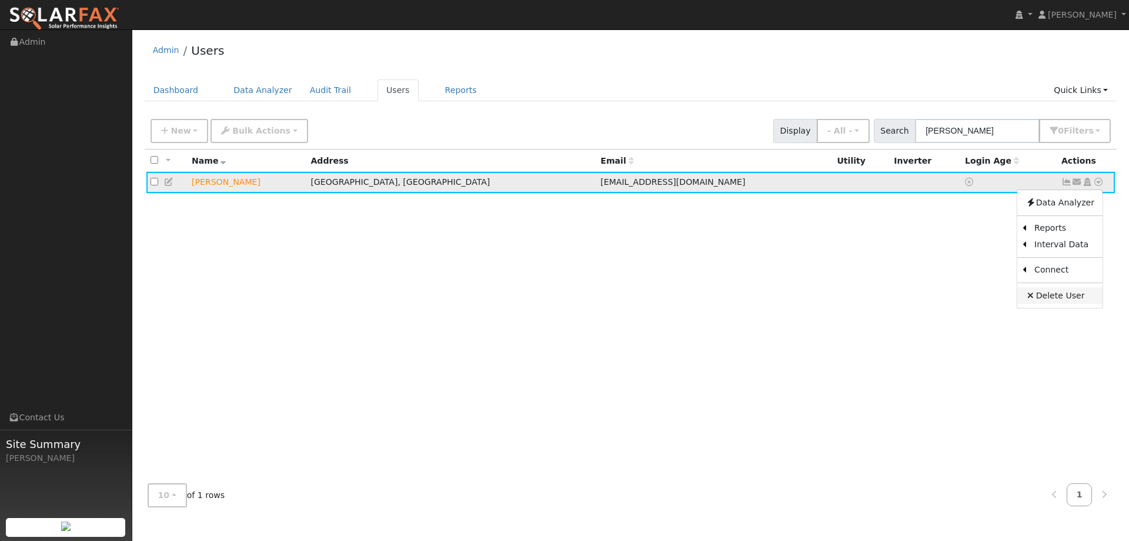
click at [1073, 298] on link "Delete User" at bounding box center [1060, 295] width 85 height 16
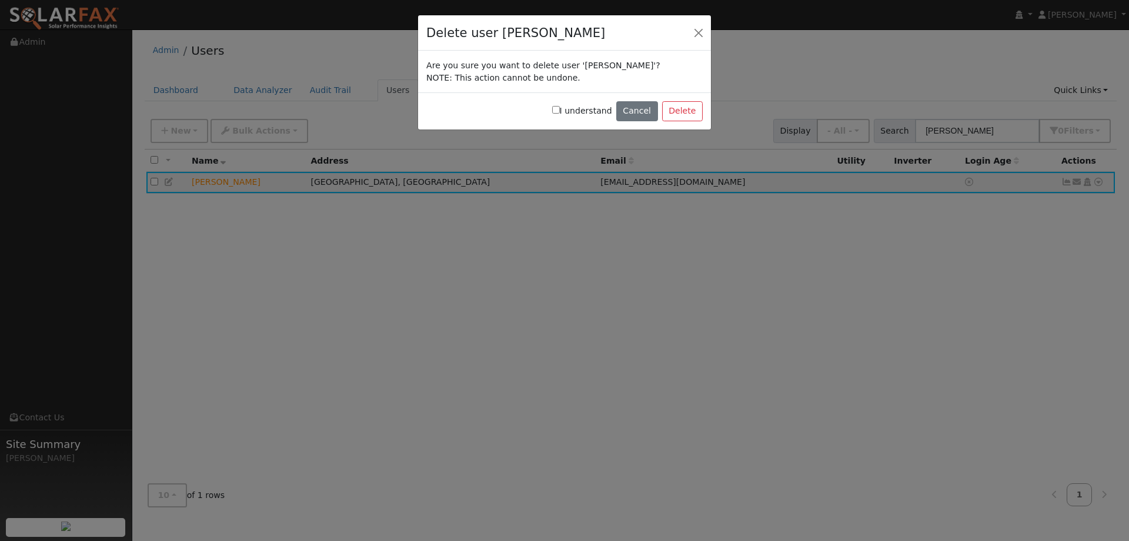
click at [560, 111] on input "I understand" at bounding box center [556, 110] width 8 height 8
checkbox input "true"
click at [675, 115] on button "Delete" at bounding box center [682, 111] width 41 height 20
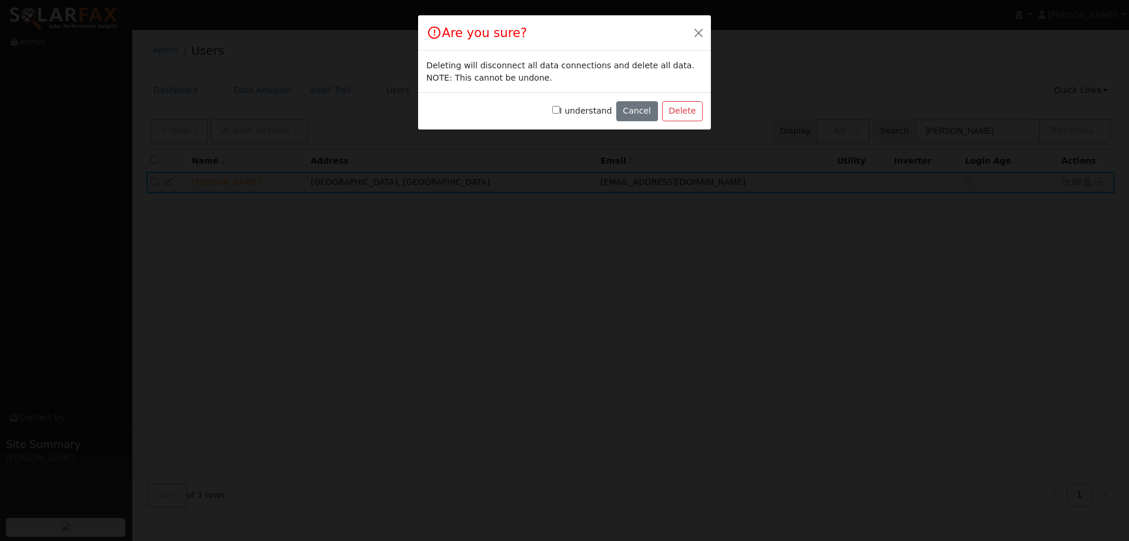
click at [560, 109] on input "I understand" at bounding box center [556, 110] width 8 height 8
checkbox input "true"
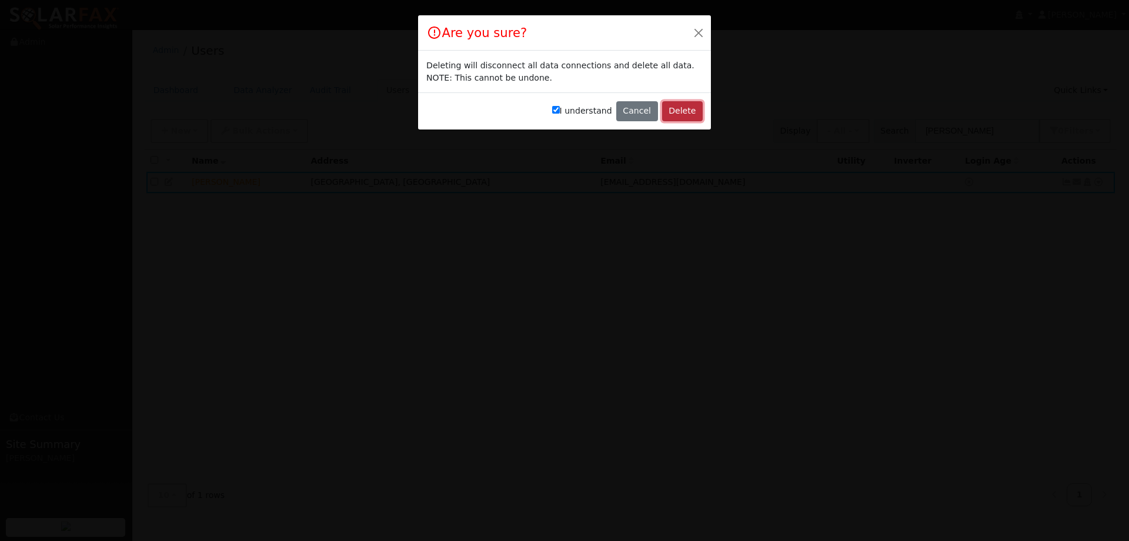
click at [674, 116] on button "Delete" at bounding box center [682, 111] width 41 height 20
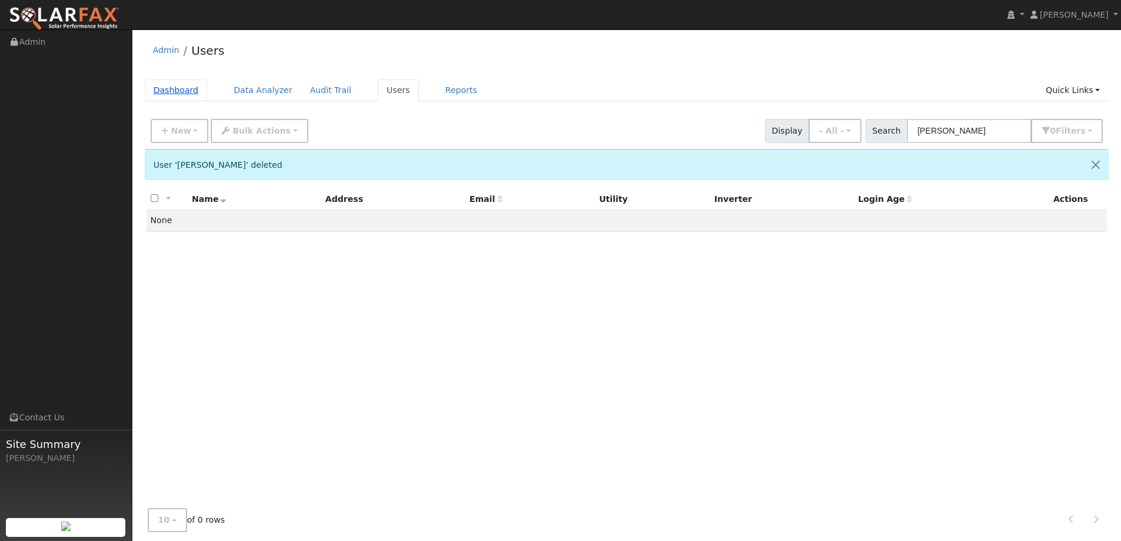
click at [176, 85] on link "Dashboard" at bounding box center [176, 90] width 63 height 22
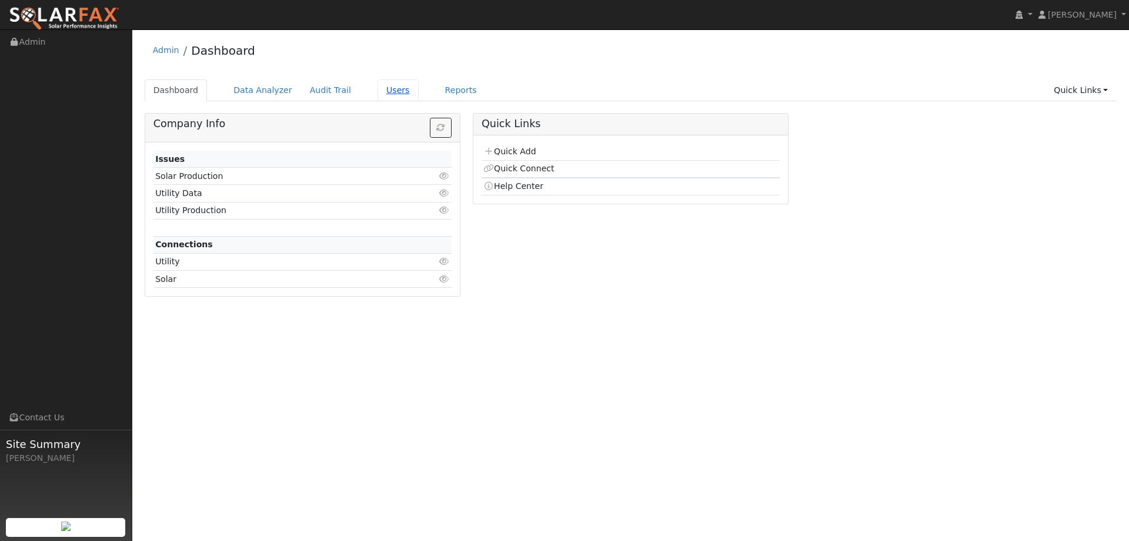
click at [386, 91] on link "Users" at bounding box center [398, 90] width 41 height 22
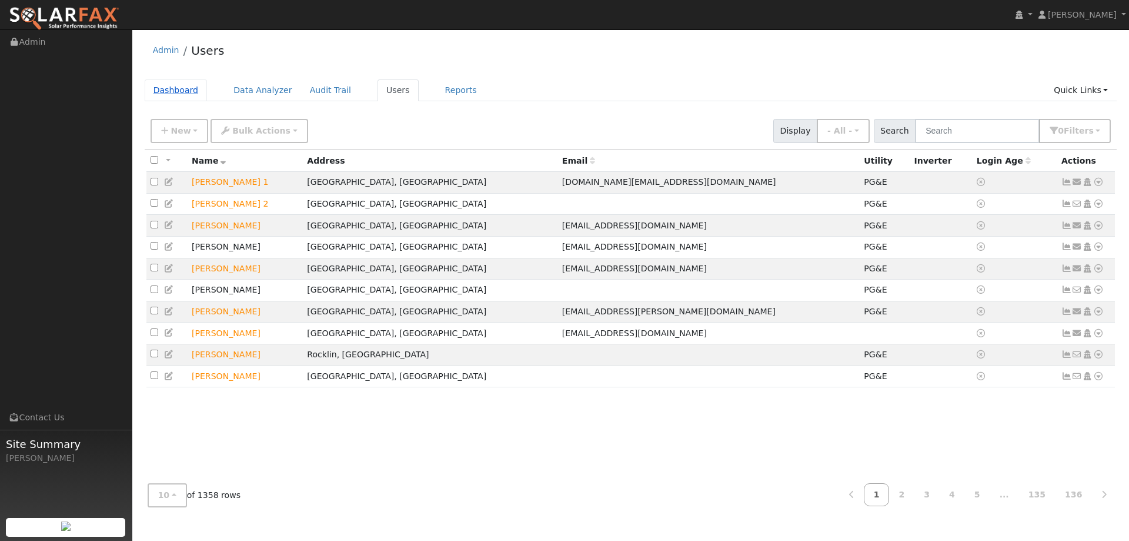
click at [186, 92] on link "Dashboard" at bounding box center [176, 90] width 63 height 22
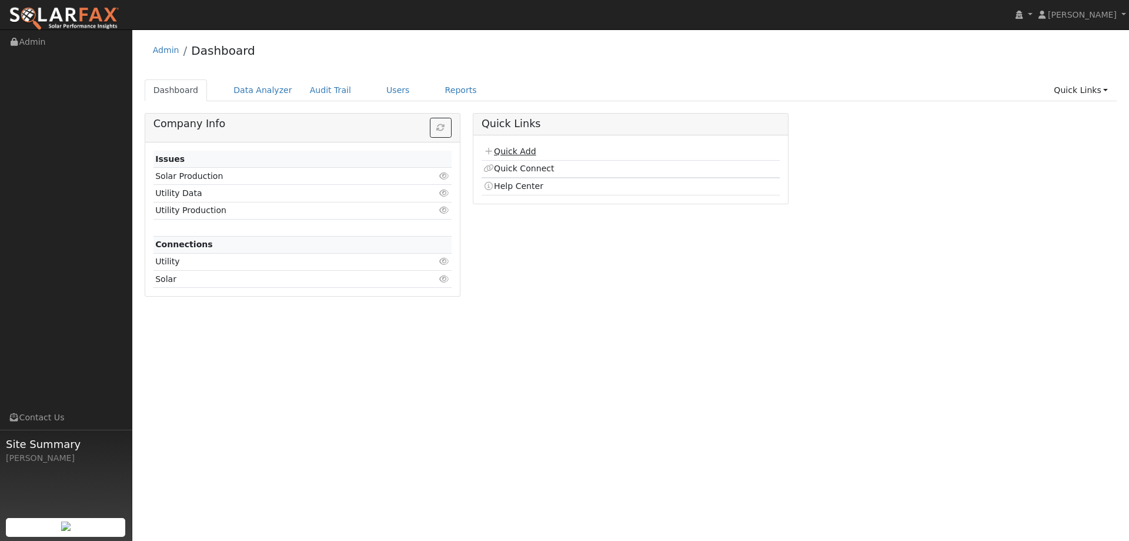
click at [519, 153] on link "Quick Add" at bounding box center [510, 150] width 52 height 9
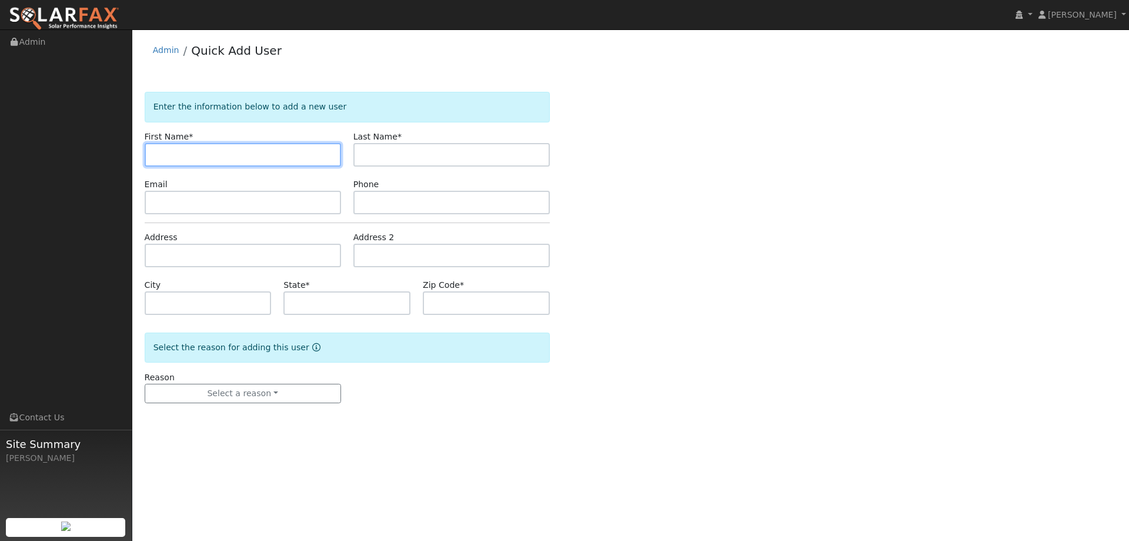
drag, startPoint x: 216, startPoint y: 156, endPoint x: 201, endPoint y: 155, distance: 15.9
click at [215, 156] on input "text" at bounding box center [243, 155] width 196 height 24
paste input "Rick"
click at [156, 155] on input "Rick" at bounding box center [243, 155] width 196 height 24
type input "Rick"
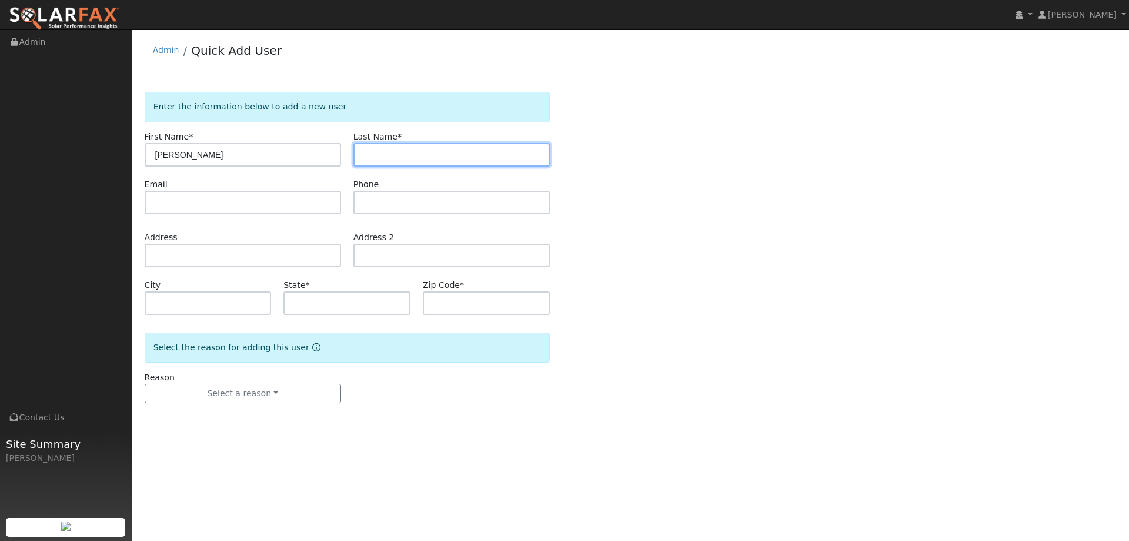
click at [409, 159] on input "text" at bounding box center [452, 155] width 196 height 24
click at [406, 159] on input "text" at bounding box center [452, 155] width 196 height 24
paste input "Magalski"
click at [362, 156] on input "Magalski" at bounding box center [452, 155] width 196 height 24
type input "Magalski"
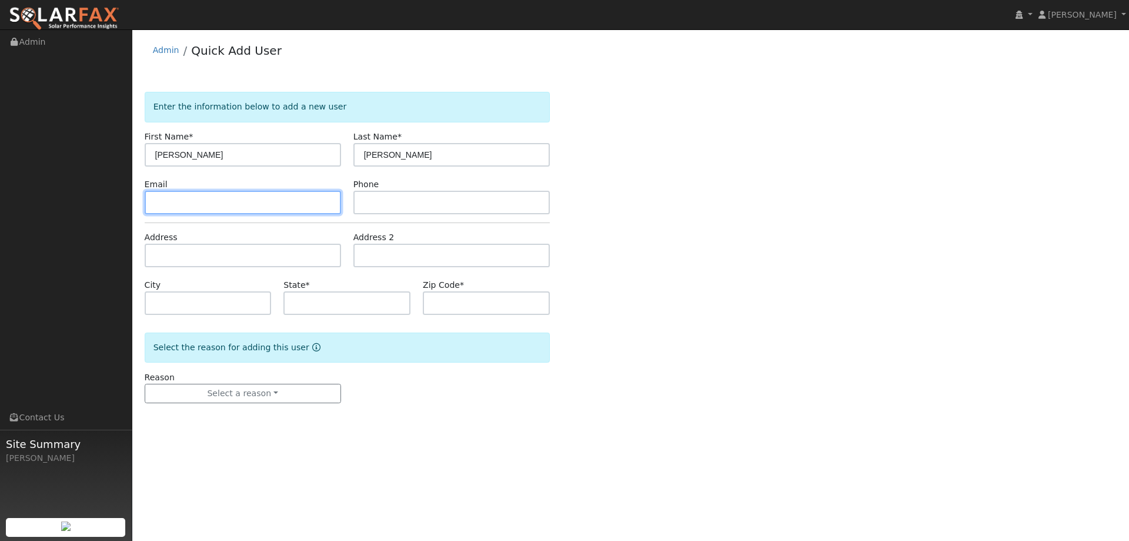
click at [251, 208] on input "text" at bounding box center [243, 203] width 196 height 24
click at [185, 206] on input "text" at bounding box center [243, 203] width 196 height 24
paste input "[EMAIL_ADDRESS][DOMAIN_NAME]"
type input "[EMAIL_ADDRESS][DOMAIN_NAME]"
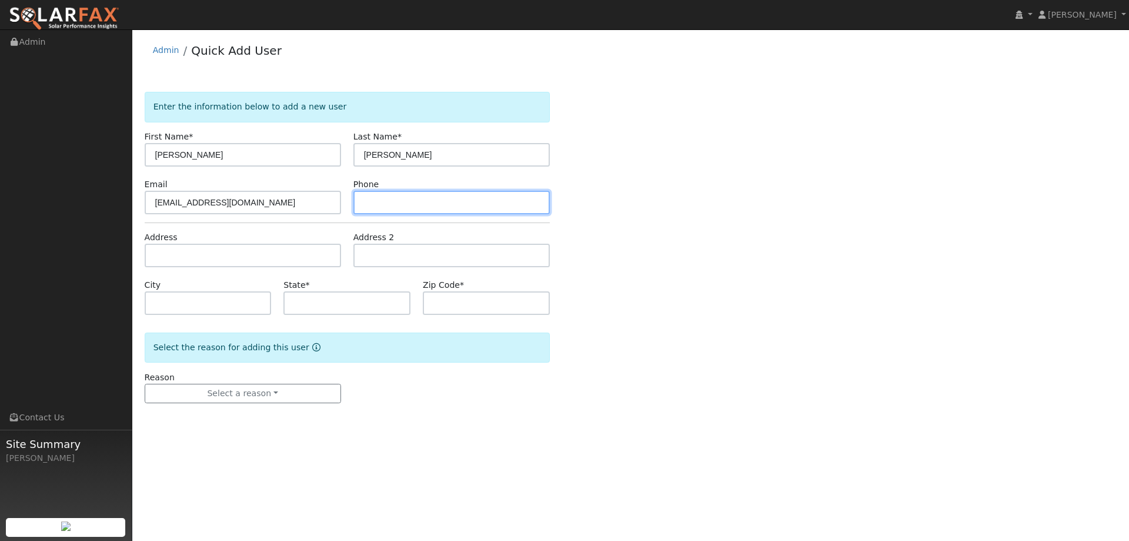
click at [378, 206] on input "text" at bounding box center [452, 203] width 196 height 24
click at [402, 196] on input "text" at bounding box center [452, 203] width 196 height 24
paste input "(707) 330-7867"
click at [363, 206] on input "(707) 330-7867" at bounding box center [452, 203] width 196 height 24
type input "(707) 330-7867"
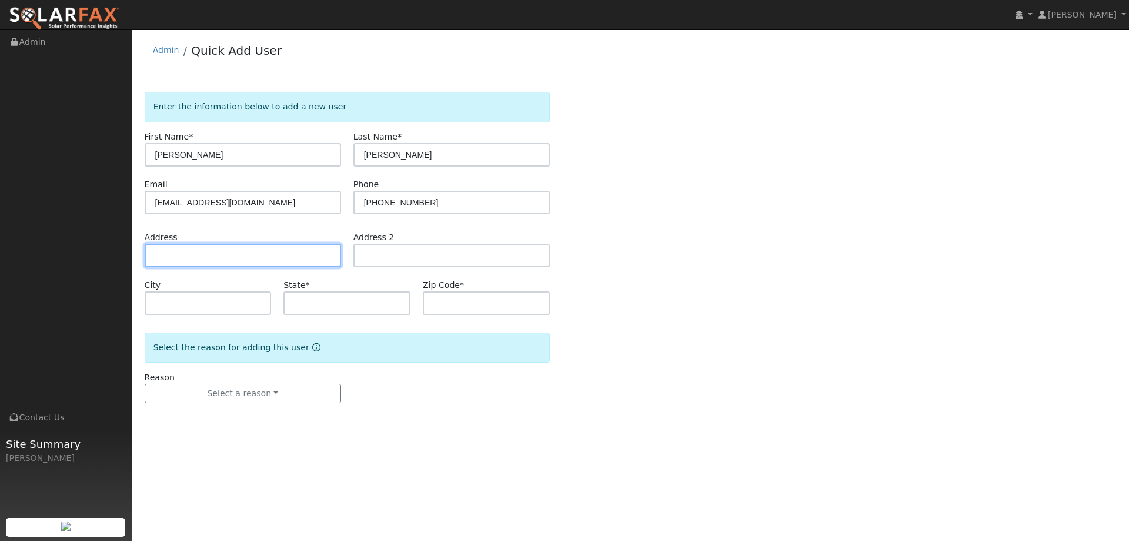
click at [261, 253] on input "text" at bounding box center [243, 256] width 196 height 24
click at [164, 256] on input "text" at bounding box center [243, 256] width 196 height 24
paste input "637 Ithica Court"
type input "637 Ithica Court"
type input "Vacaville"
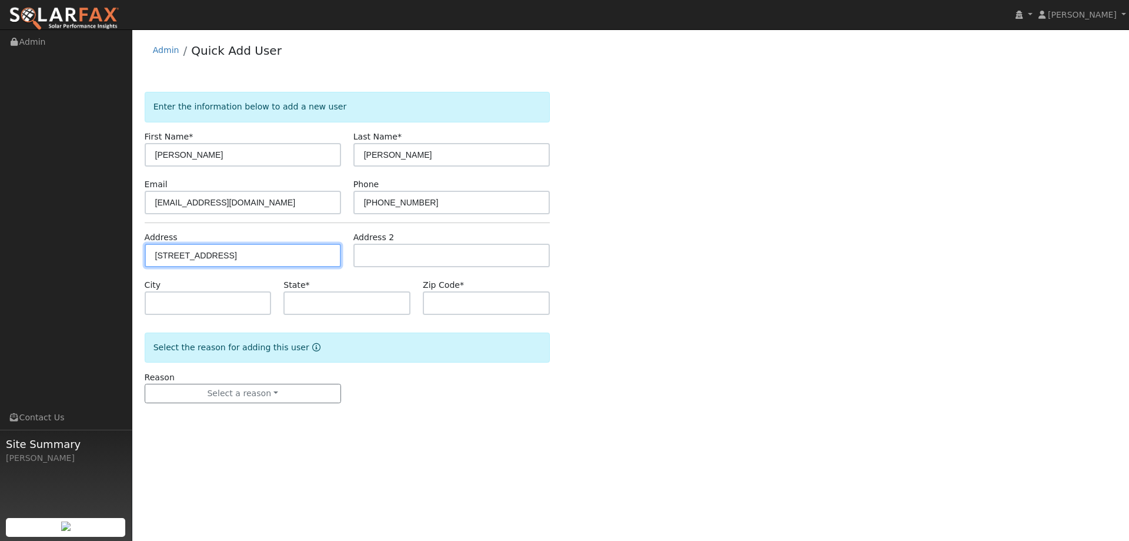
type input "CA"
type input "95687"
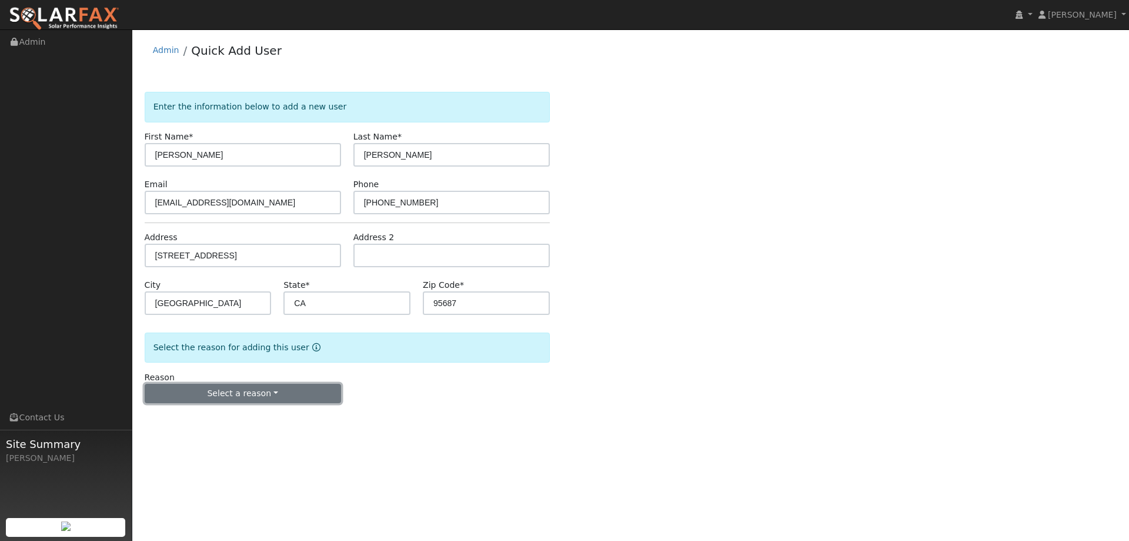
click at [265, 392] on button "Select a reason" at bounding box center [243, 394] width 196 height 20
click at [236, 417] on link "New lead" at bounding box center [210, 417] width 130 height 16
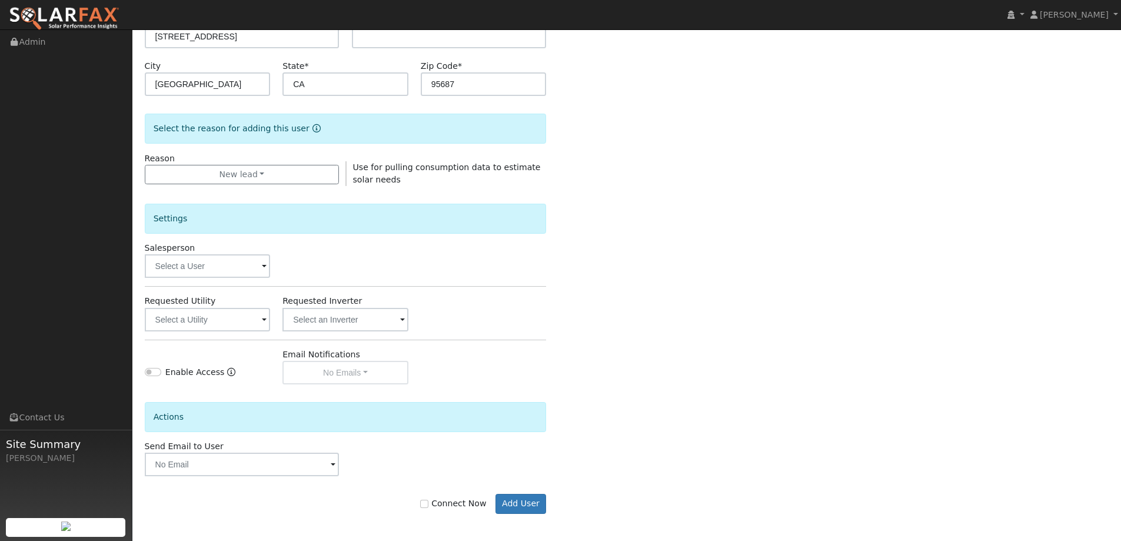
scroll to position [221, 0]
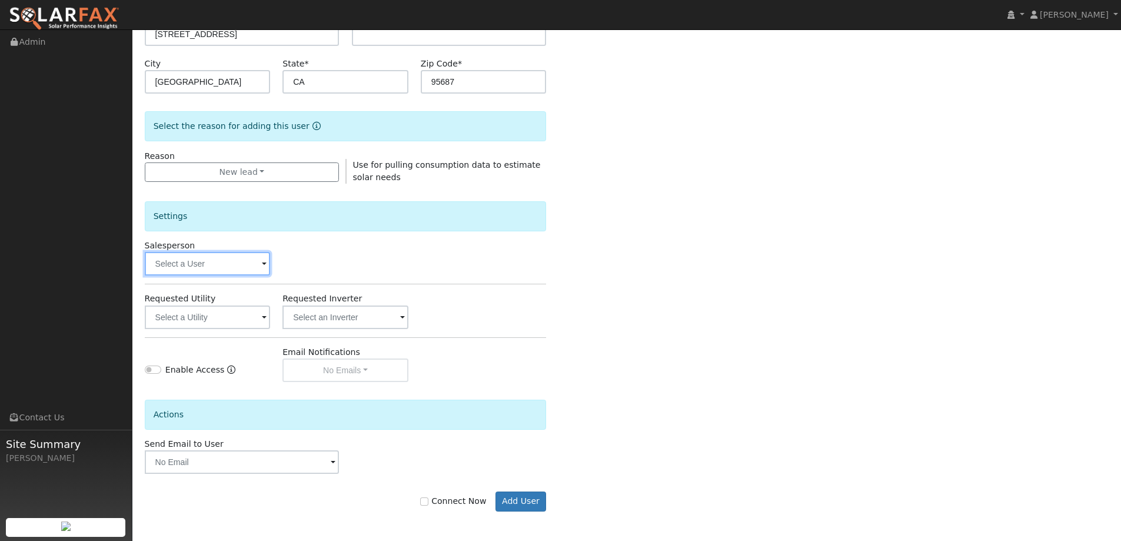
click at [252, 261] on input "text" at bounding box center [208, 264] width 126 height 24
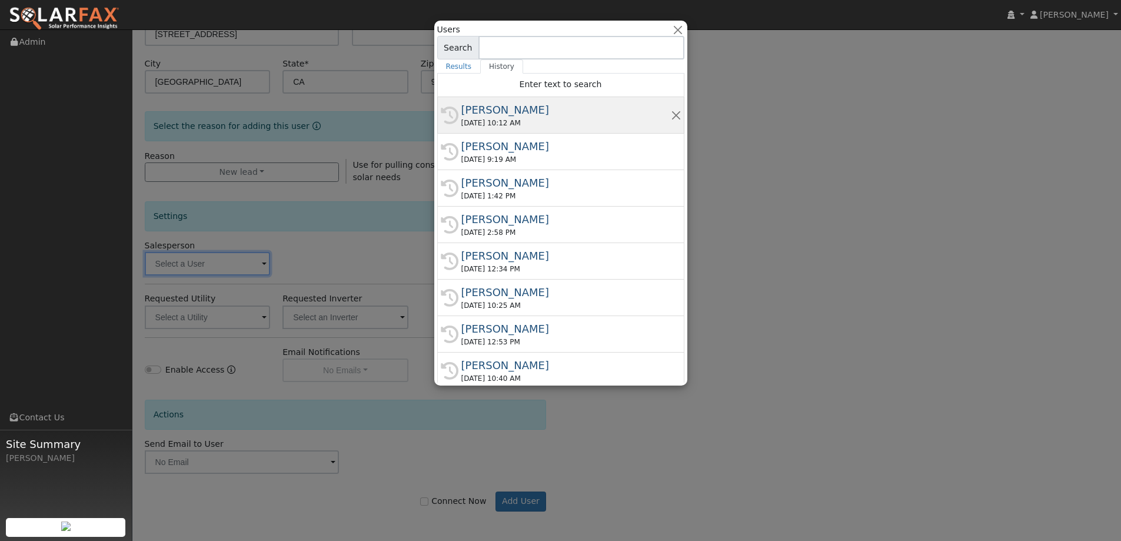
click at [521, 117] on div "Tory Kelly" at bounding box center [565, 110] width 209 height 16
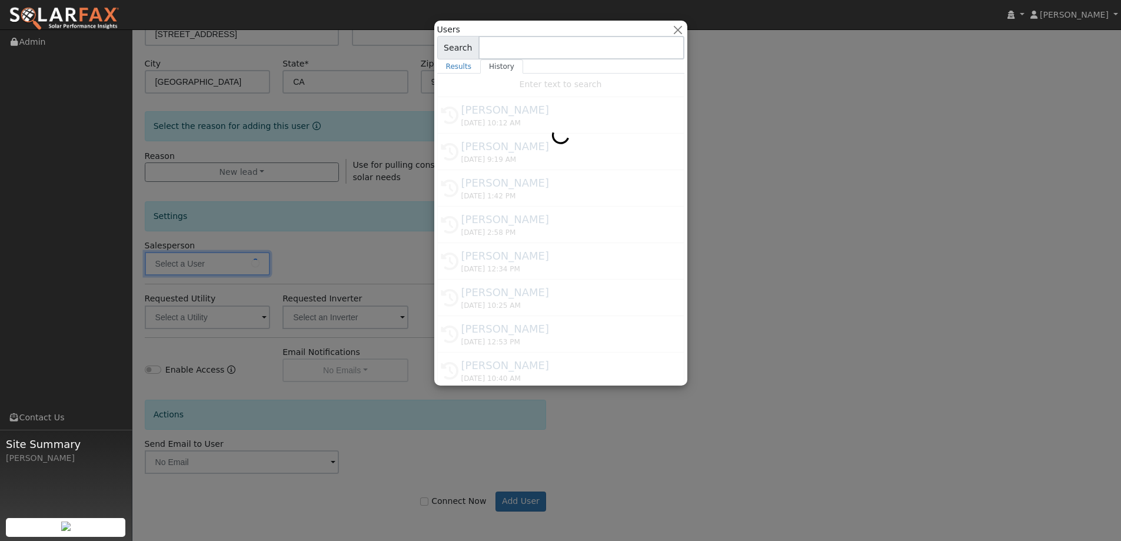
type input "Tory Kelly"
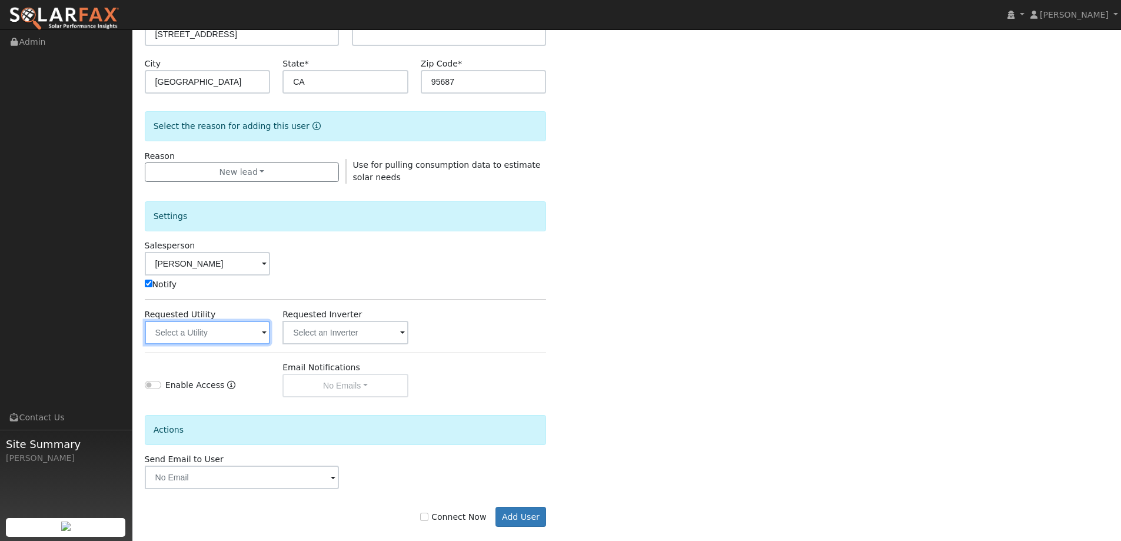
click at [255, 334] on input "text" at bounding box center [208, 333] width 126 height 24
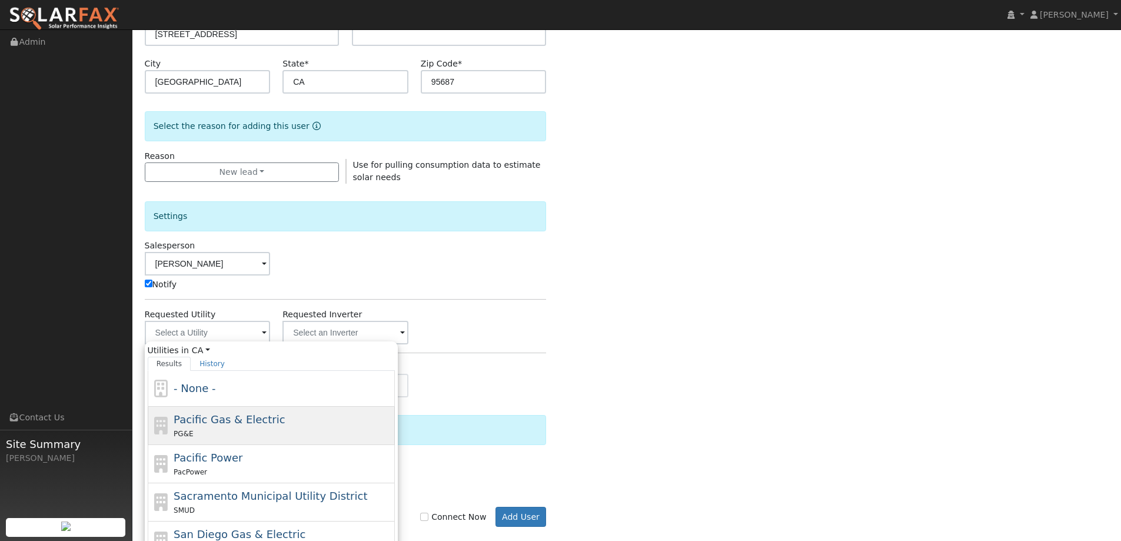
click at [275, 411] on div "Pacific Gas & Electric PG&E" at bounding box center [283, 425] width 218 height 28
type input "Pacific Gas & Electric"
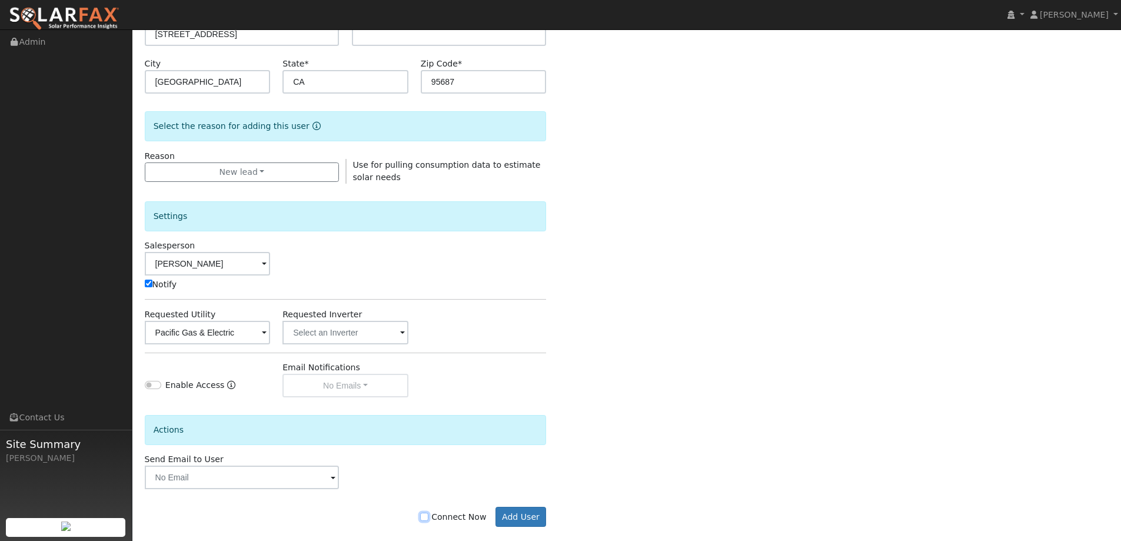
click at [428, 512] on input "Connect Now" at bounding box center [424, 516] width 8 height 8
checkbox input "true"
click at [532, 515] on button "Add User" at bounding box center [520, 517] width 51 height 20
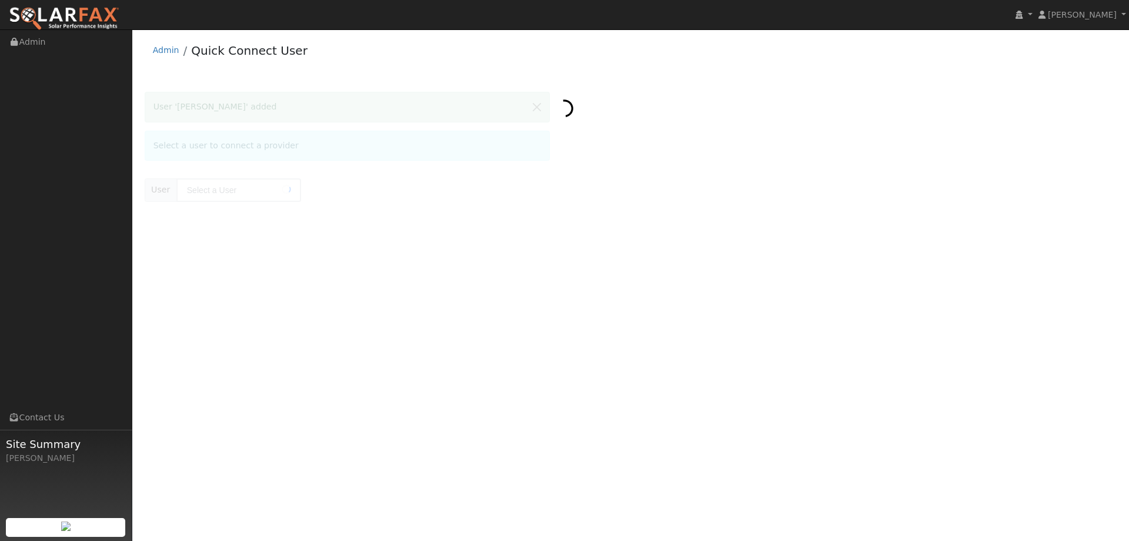
type input "[PERSON_NAME]"
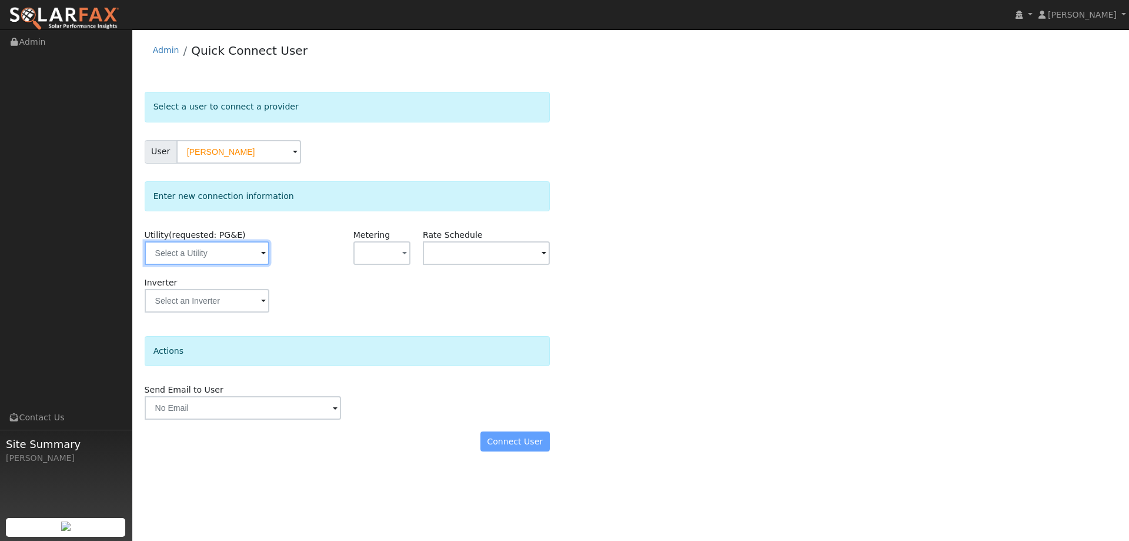
click at [245, 261] on input "text" at bounding box center [207, 253] width 125 height 24
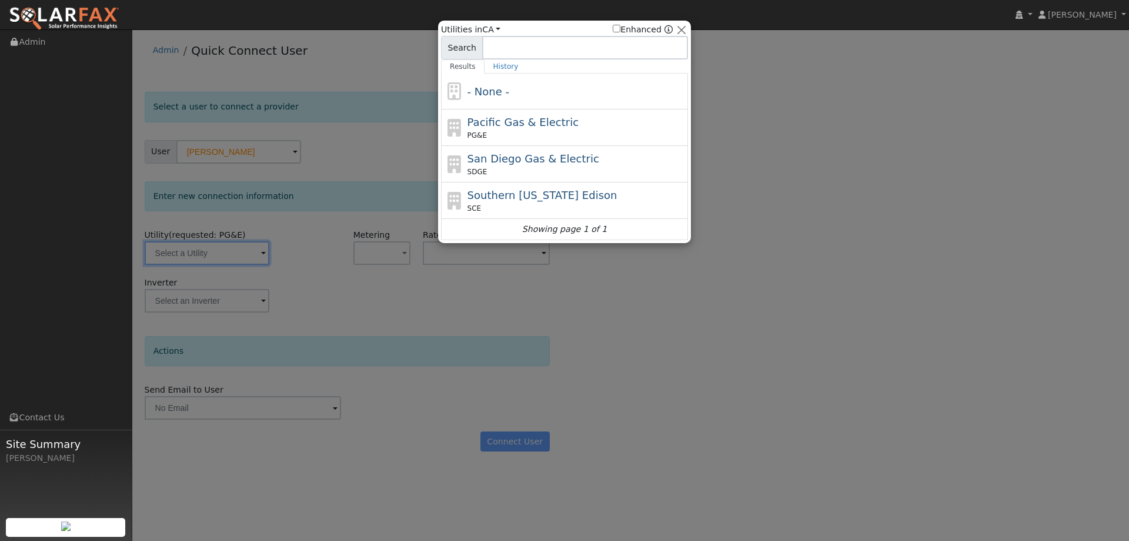
click at [542, 129] on div "Pacific Gas & Electric PG&E" at bounding box center [577, 127] width 218 height 26
type input "PG&E"
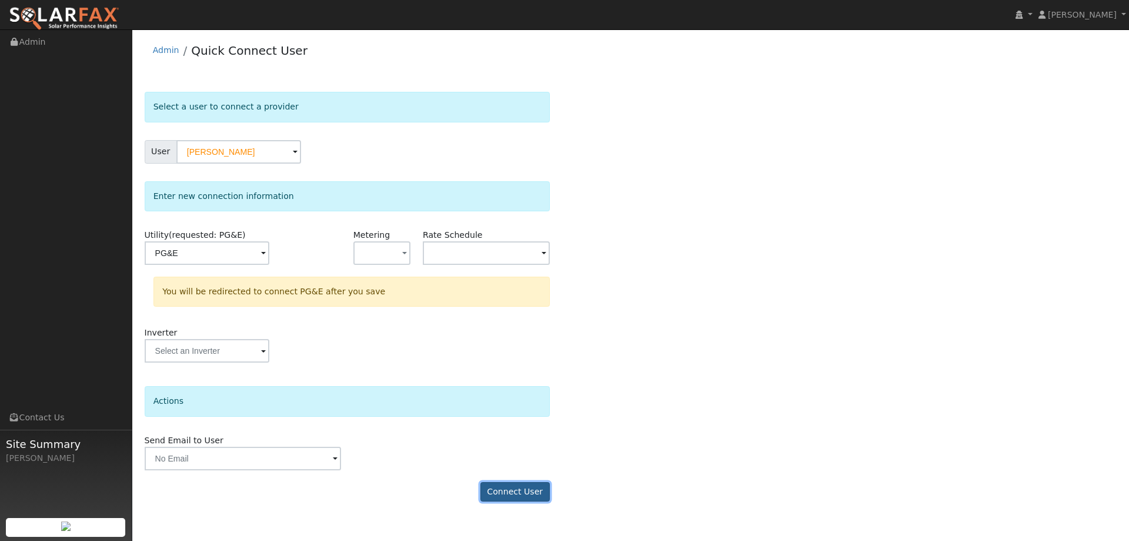
click at [519, 492] on button "Connect User" at bounding box center [515, 492] width 69 height 20
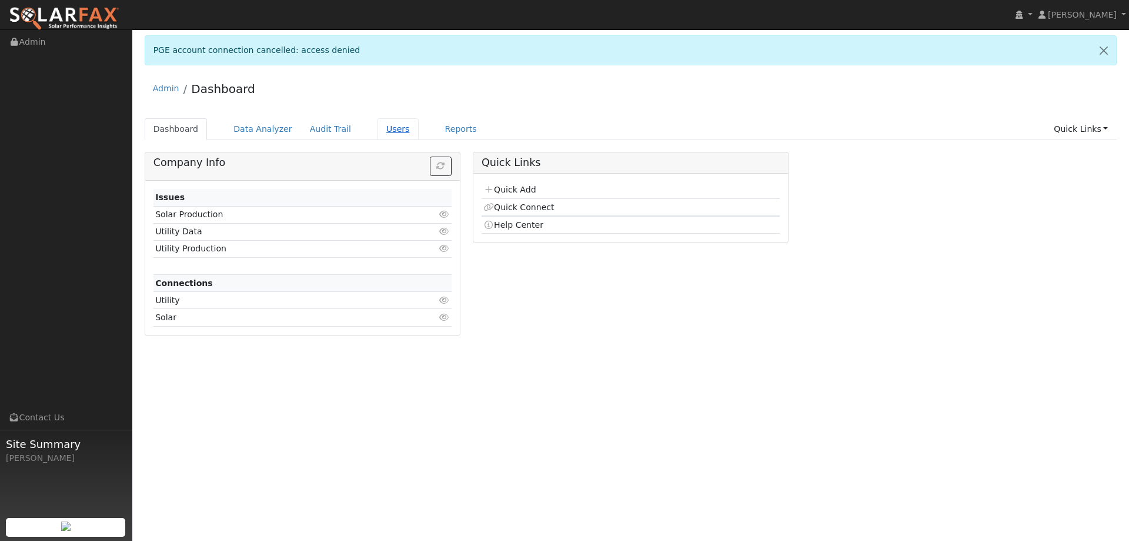
click at [378, 129] on link "Users" at bounding box center [398, 129] width 41 height 22
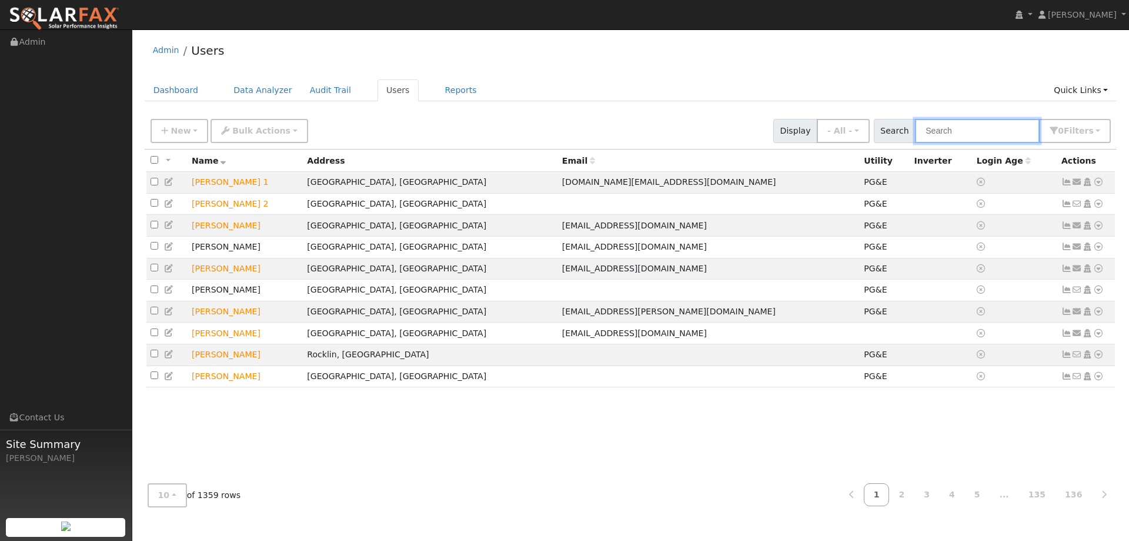
click at [966, 126] on input "text" at bounding box center [977, 131] width 125 height 24
paste input "[PERSON_NAME]"
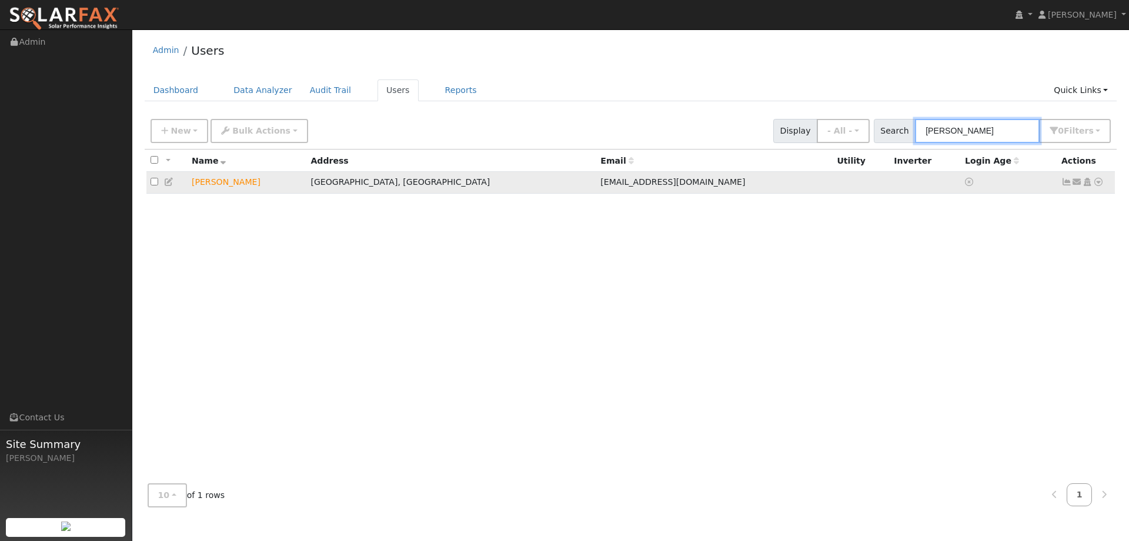
type input "[PERSON_NAME]"
click at [1101, 182] on icon at bounding box center [1099, 182] width 11 height 8
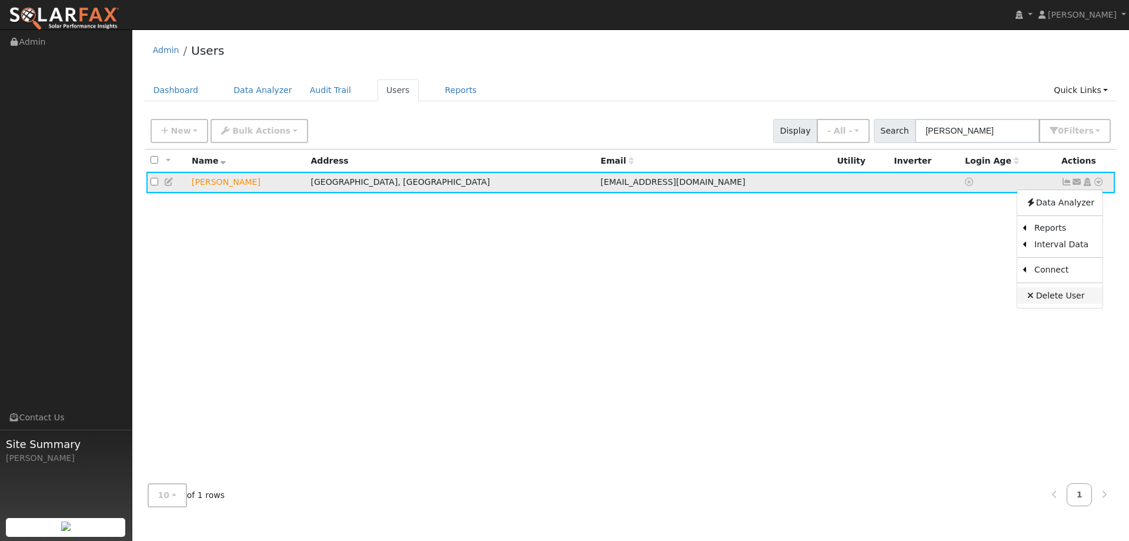
click at [1062, 294] on link "Delete User" at bounding box center [1060, 295] width 85 height 16
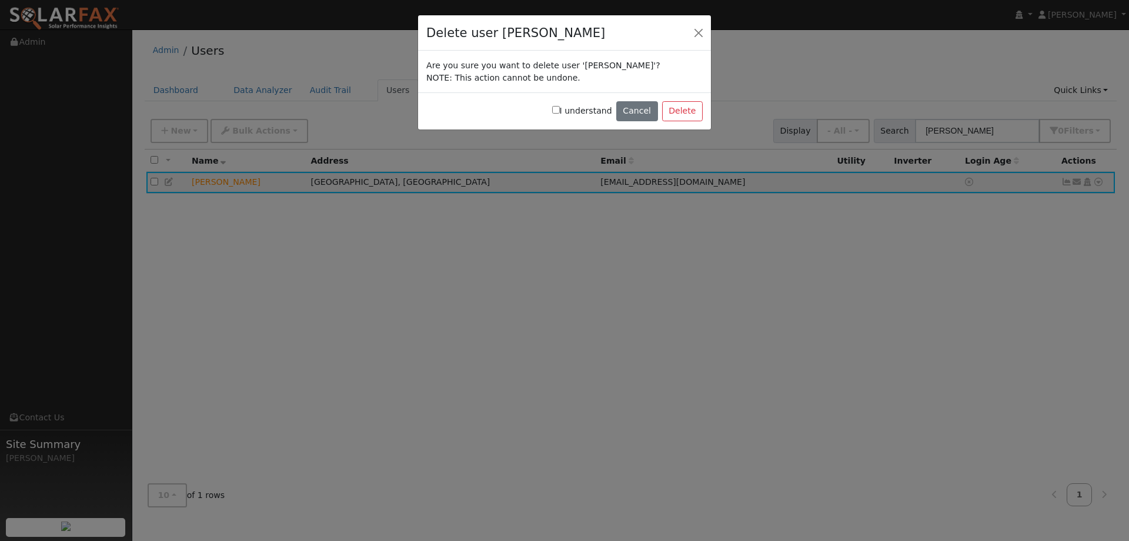
click at [560, 111] on input "I understand" at bounding box center [556, 110] width 8 height 8
checkbox input "true"
click at [675, 113] on button "Delete" at bounding box center [682, 111] width 41 height 20
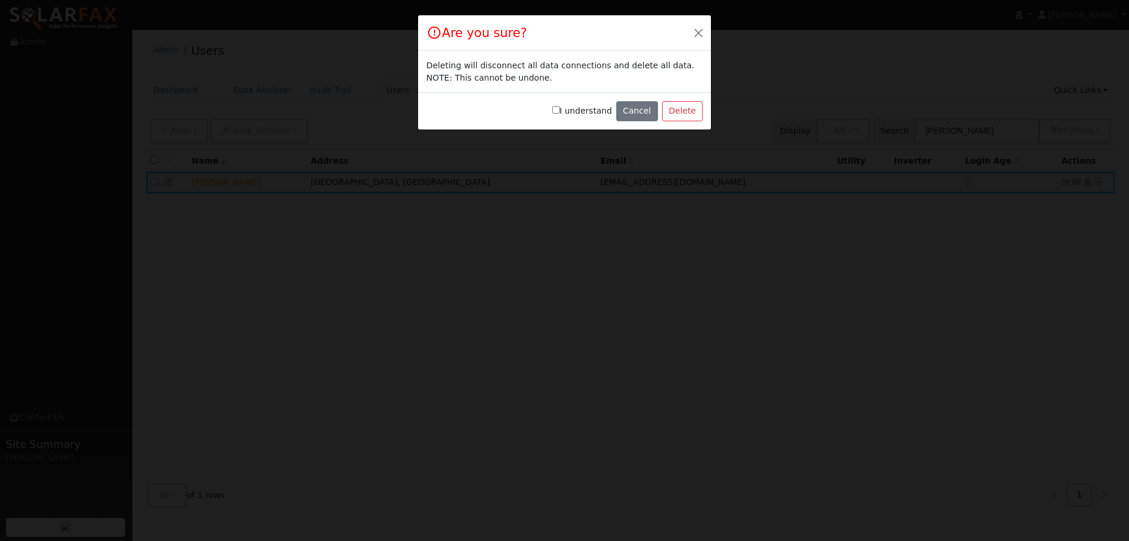
click at [560, 111] on input "I understand" at bounding box center [556, 110] width 8 height 8
checkbox input "true"
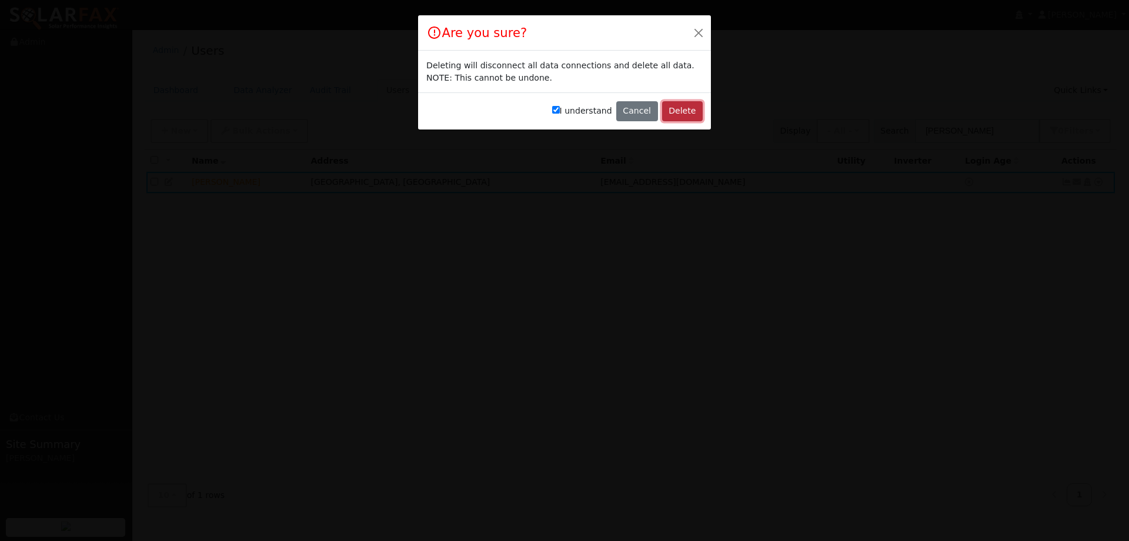
click at [682, 115] on button "Delete" at bounding box center [682, 111] width 41 height 20
